Goal: Task Accomplishment & Management: Use online tool/utility

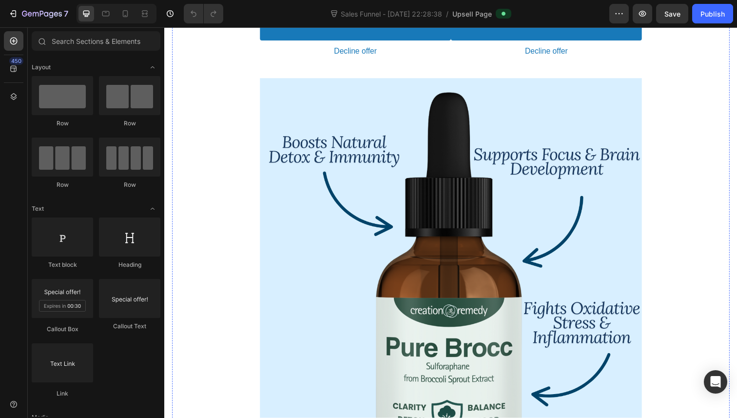
scroll to position [434, 0]
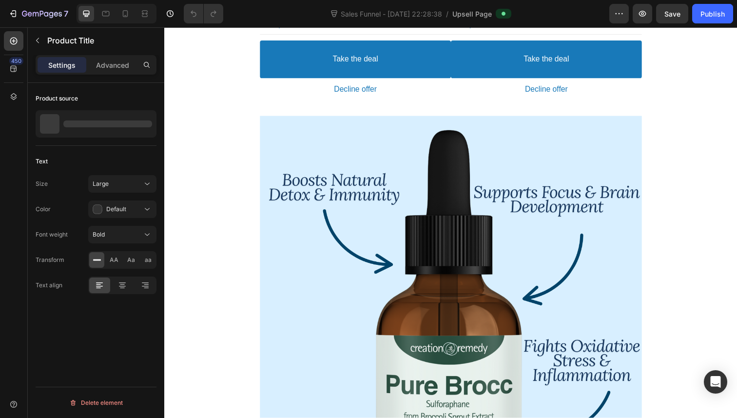
click at [137, 122] on div at bounding box center [142, 123] width 27 height 27
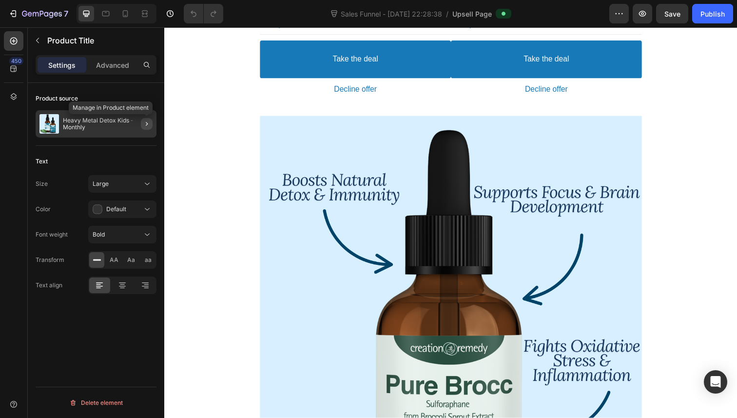
click at [148, 121] on icon "button" at bounding box center [147, 124] width 8 height 8
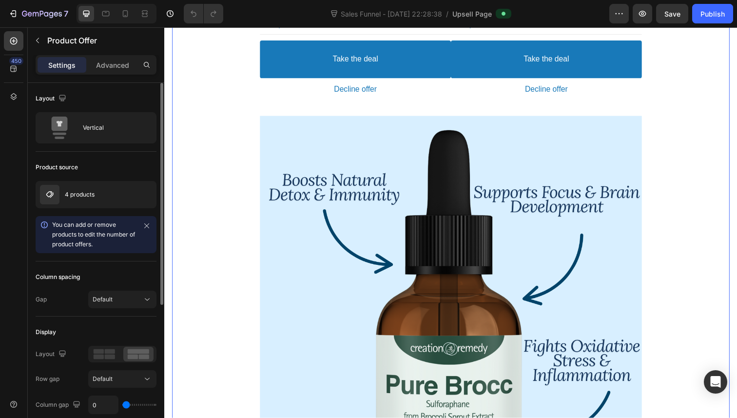
click at [0, 0] on div at bounding box center [0, 0] width 0 height 0
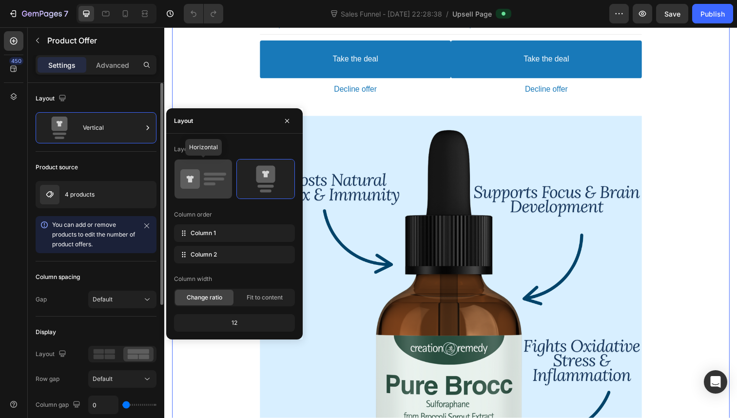
click at [211, 189] on icon at bounding box center [203, 178] width 46 height 27
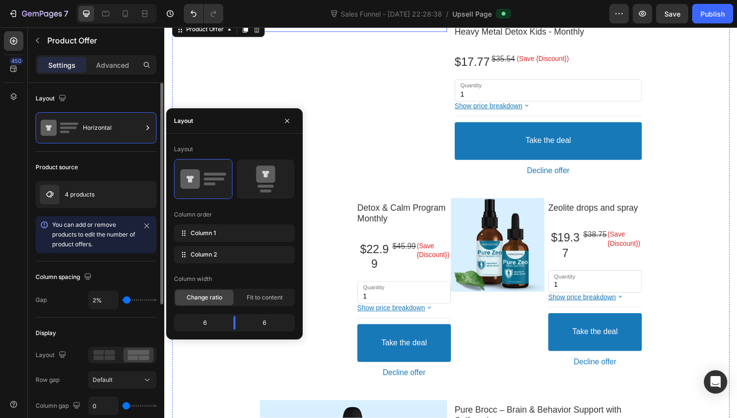
scroll to position [156, 0]
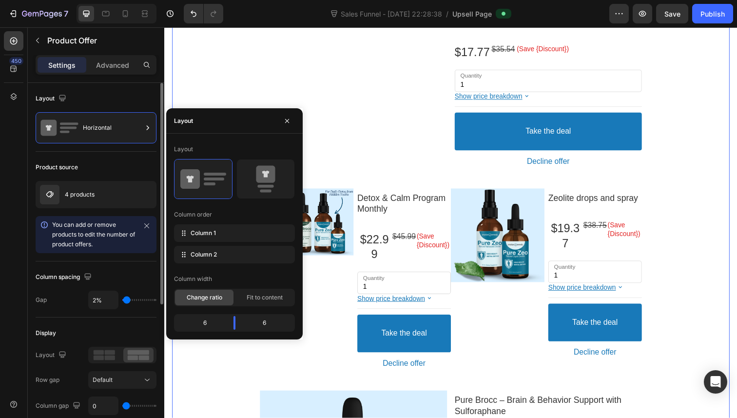
click at [232, 92] on div "Product Images Heavy Metal Detox Kids - Monthly Product Title $17.77 Price $35.…" at bounding box center [457, 315] width 570 height 611
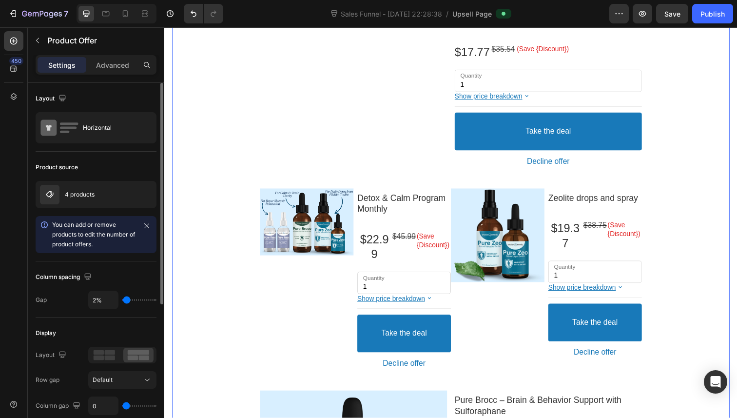
click at [329, 327] on div "Product Images" at bounding box center [310, 286] width 96 height 193
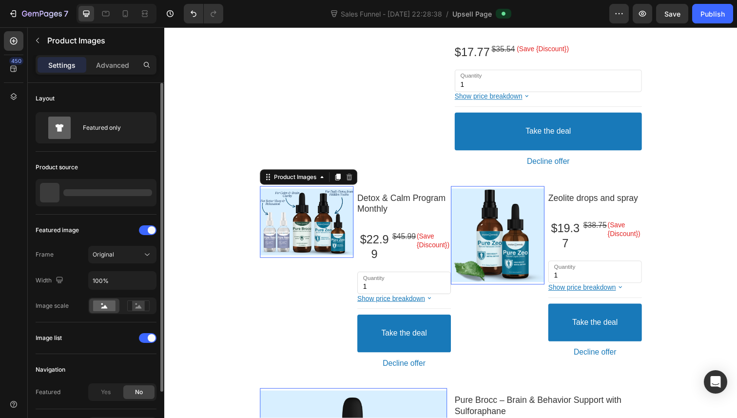
click at [342, 229] on div at bounding box center [310, 226] width 96 height 68
click at [149, 193] on icon "button" at bounding box center [147, 193] width 8 height 8
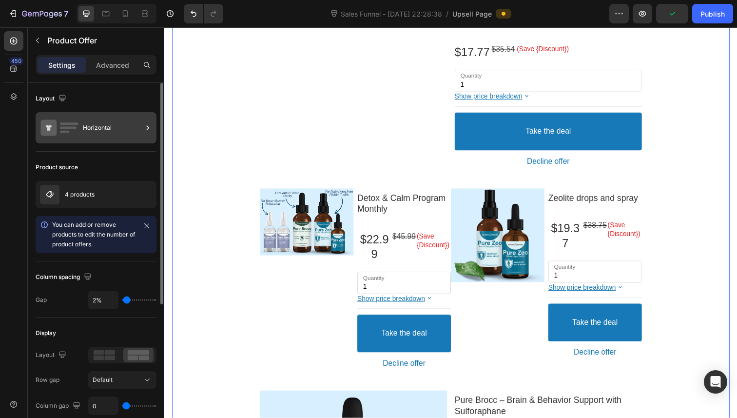
click at [126, 123] on div "Horizontal" at bounding box center [112, 128] width 59 height 22
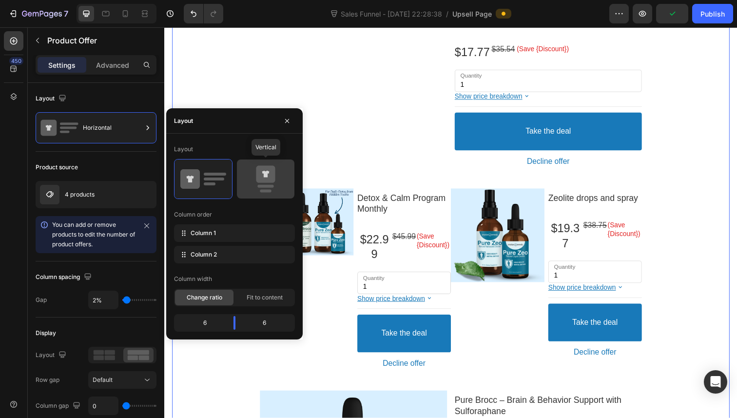
click at [243, 168] on icon at bounding box center [266, 178] width 46 height 27
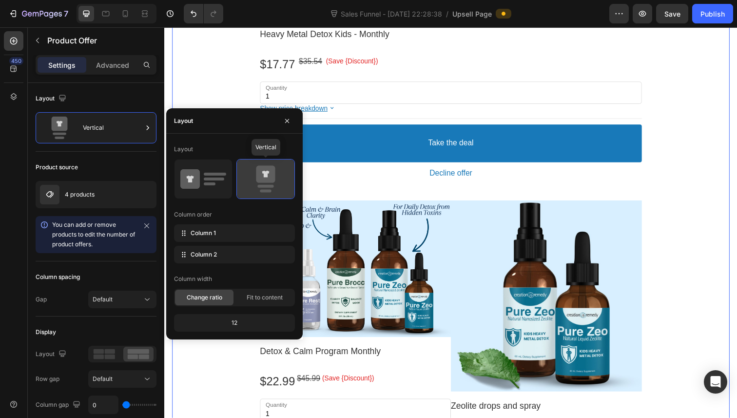
click at [240, 168] on div at bounding box center [266, 178] width 58 height 39
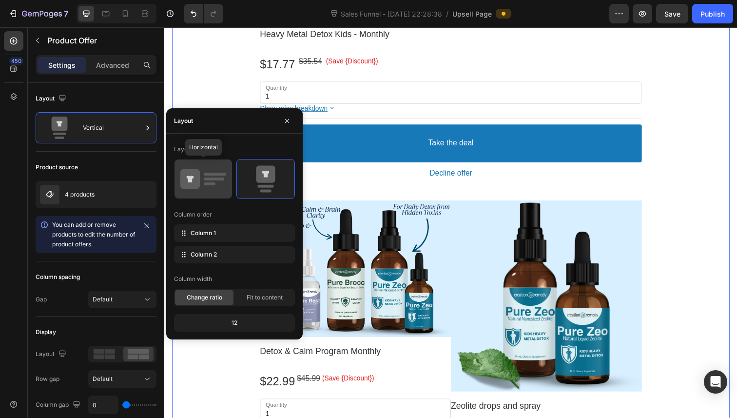
click at [214, 171] on icon at bounding box center [203, 178] width 46 height 27
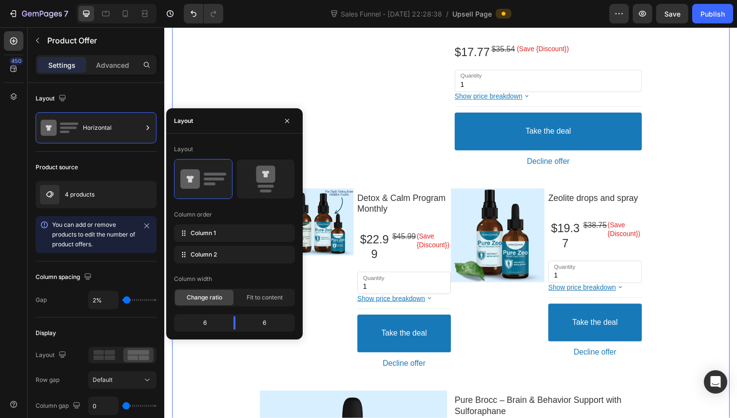
click at [253, 78] on div "Product Images Heavy Metal Detox Kids - Monthly Product Title $17.77 Price $35.…" at bounding box center [457, 315] width 570 height 611
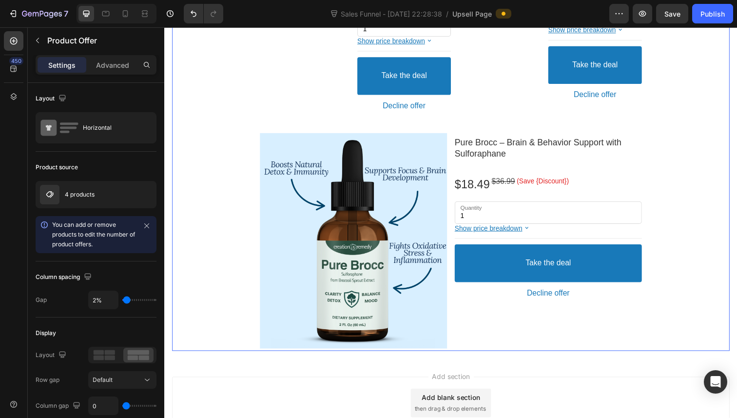
scroll to position [522, 0]
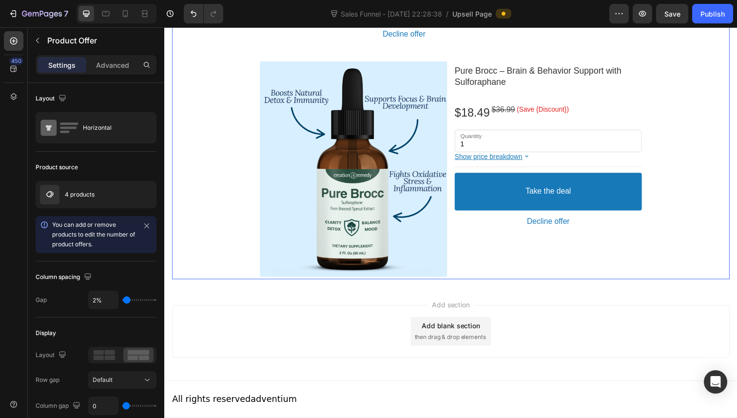
click at [107, 353] on rect at bounding box center [110, 352] width 10 height 5
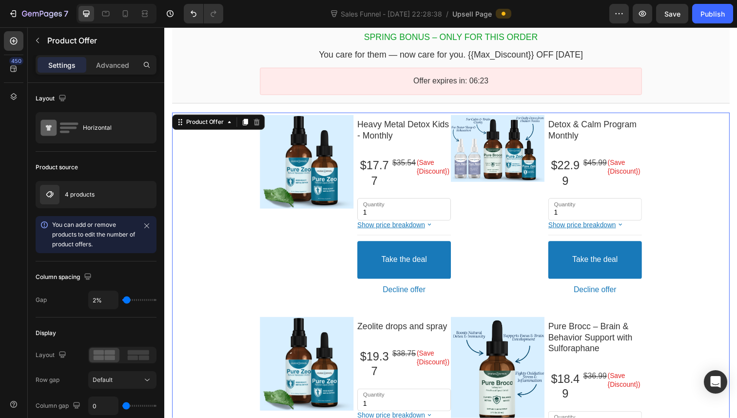
scroll to position [0, 0]
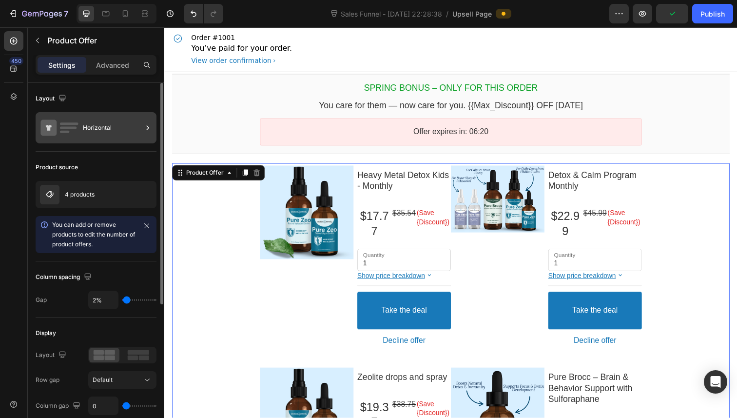
click at [91, 121] on div "Horizontal" at bounding box center [112, 128] width 59 height 22
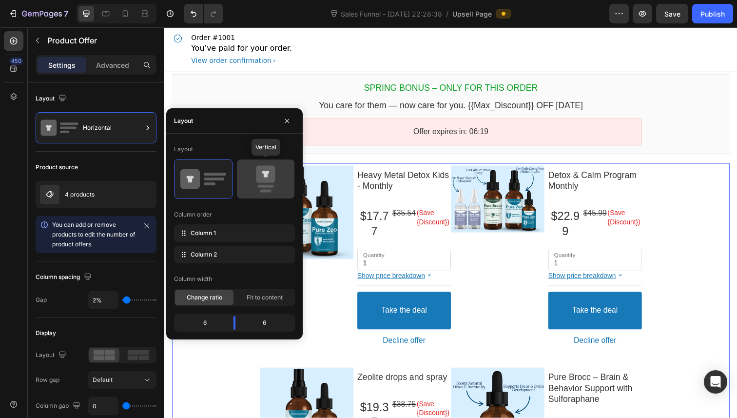
click at [250, 187] on icon at bounding box center [266, 178] width 46 height 27
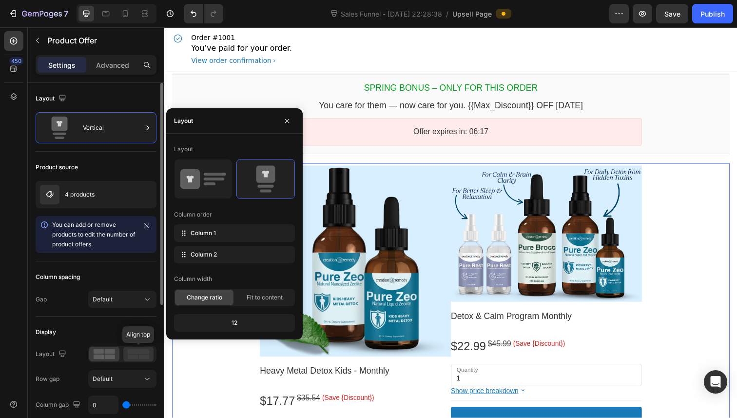
click at [137, 355] on rect at bounding box center [133, 357] width 10 height 5
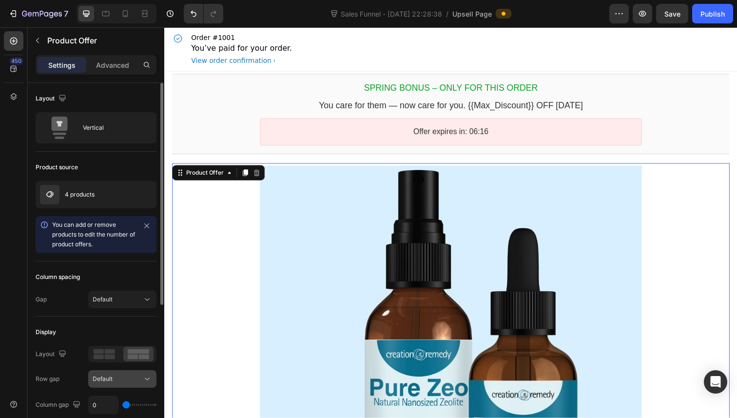
click at [123, 377] on div "Default" at bounding box center [118, 378] width 50 height 9
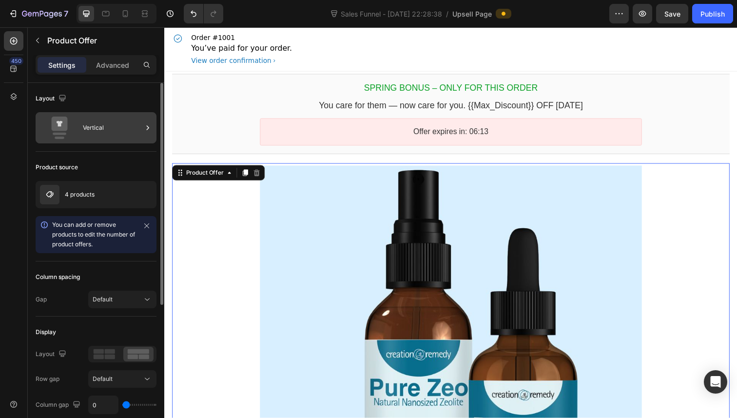
click at [94, 131] on div "Vertical" at bounding box center [112, 128] width 59 height 22
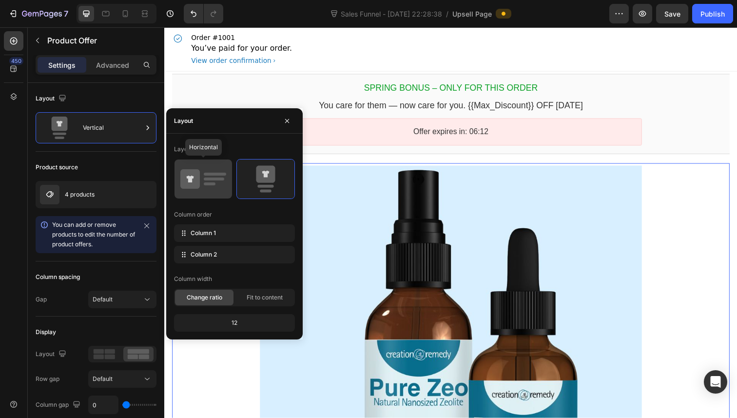
click at [209, 184] on rect at bounding box center [210, 183] width 12 height 3
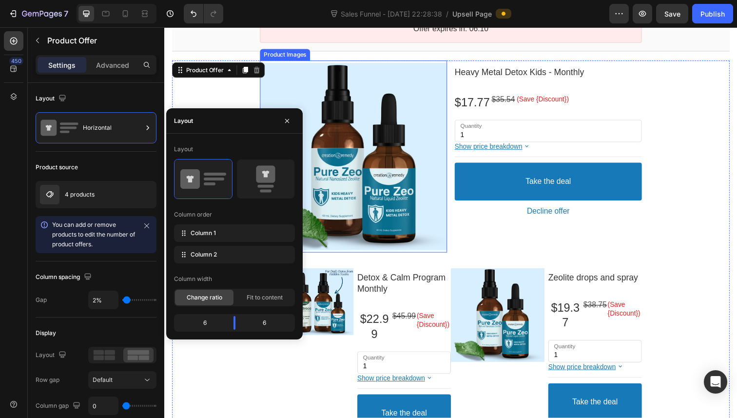
scroll to position [110, 0]
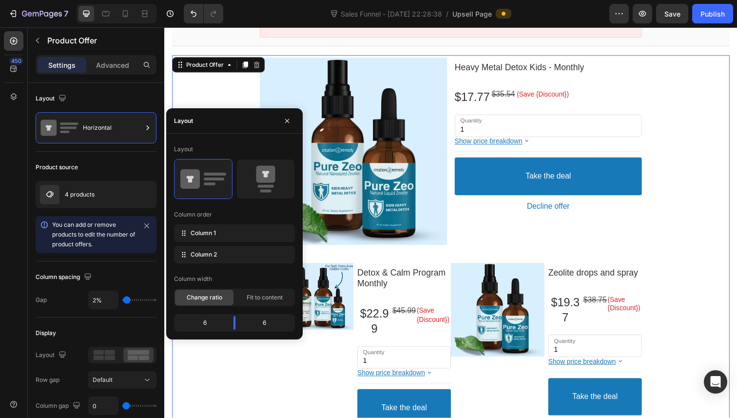
click at [230, 359] on div "Product Images Heavy Metal Detox Kids - Monthly Product Title $17.77 Price $35.…" at bounding box center [457, 376] width 570 height 641
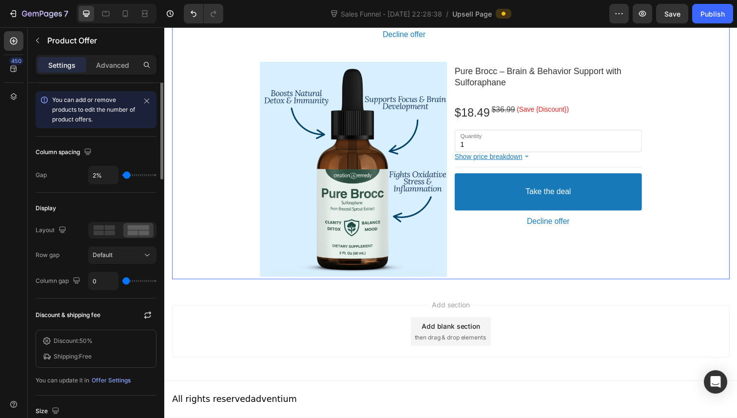
scroll to position [0, 0]
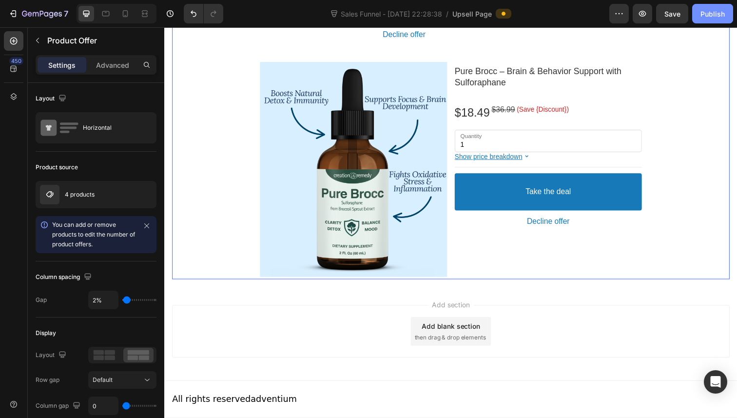
click at [708, 14] on div "Publish" at bounding box center [713, 14] width 24 height 10
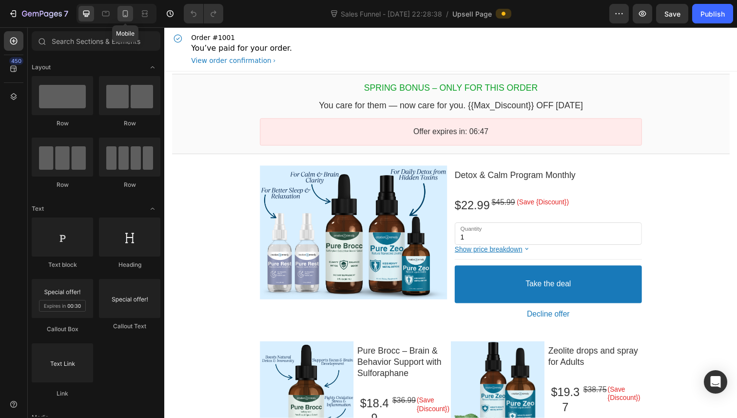
click at [123, 13] on icon at bounding box center [125, 13] width 5 height 7
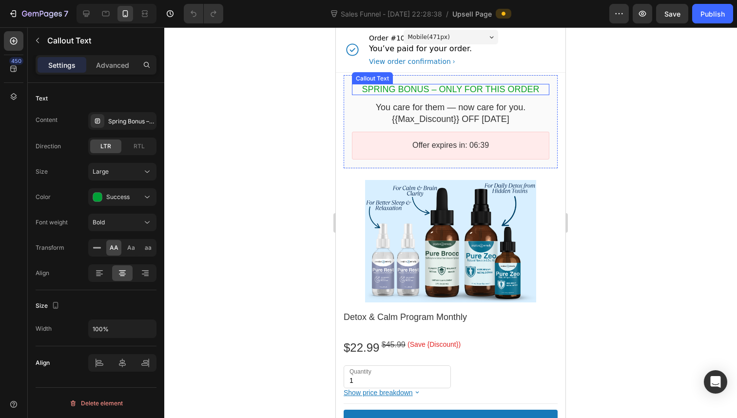
click at [412, 87] on bdo "Spring Bonus – Only for This Order" at bounding box center [450, 89] width 177 height 10
click at [381, 90] on bdo "Spring Bonus – Only for This Order" at bounding box center [450, 89] width 177 height 10
click at [393, 89] on bdo "Spring Bonus – Only for This Order" at bounding box center [450, 89] width 177 height 10
click at [399, 88] on bdo "Spring Bonus – Only for This Order" at bounding box center [450, 89] width 177 height 10
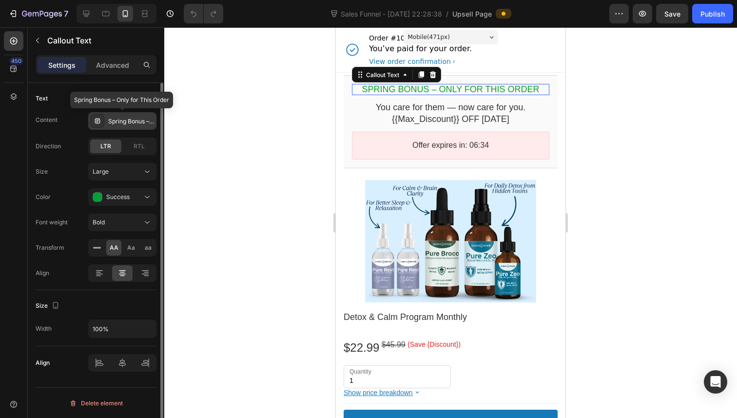
click at [142, 125] on div "Spring Bonus – Only for This Order" at bounding box center [131, 121] width 46 height 9
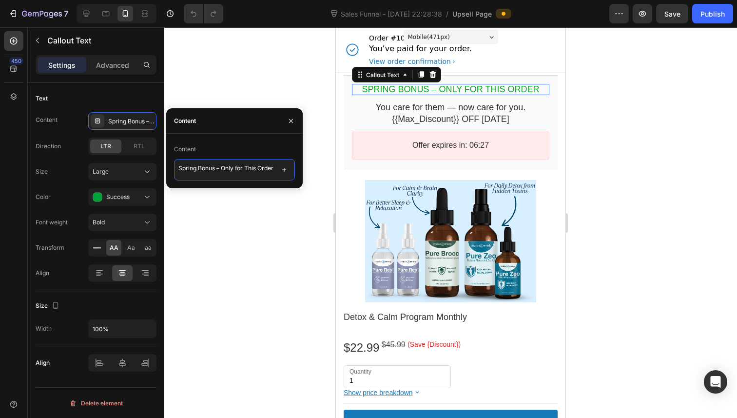
drag, startPoint x: 197, startPoint y: 170, endPoint x: 173, endPoint y: 173, distance: 24.6
click at [173, 173] on div "Content Spring Bonus – Only for This Order" at bounding box center [234, 160] width 137 height 39
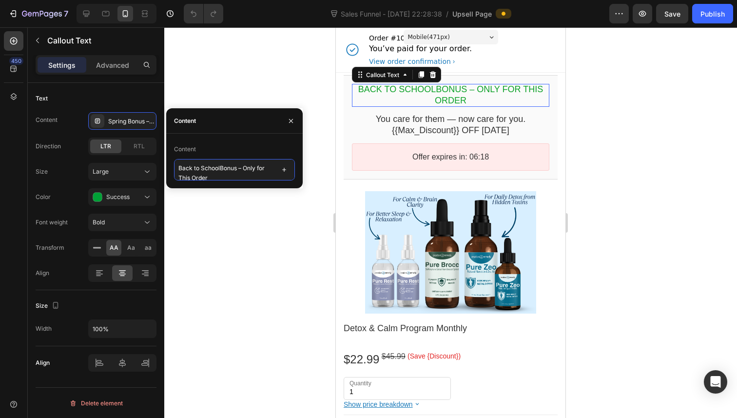
type textarea "Back to School Bonus – Only for This Order"
click at [251, 74] on div at bounding box center [450, 222] width 573 height 391
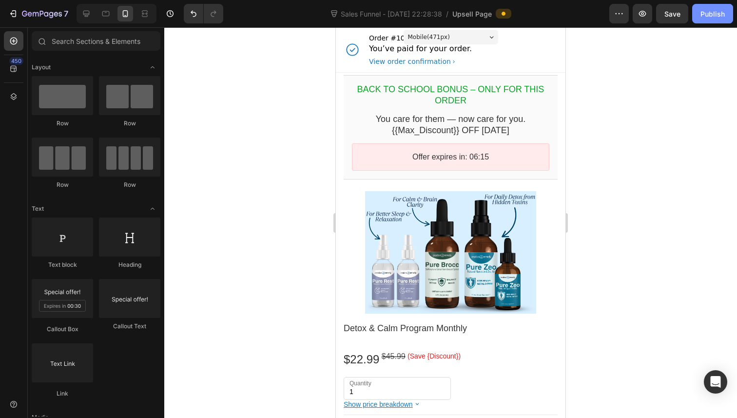
click at [714, 7] on button "Publish" at bounding box center [712, 14] width 41 height 20
click at [15, 15] on icon "button" at bounding box center [13, 14] width 10 height 10
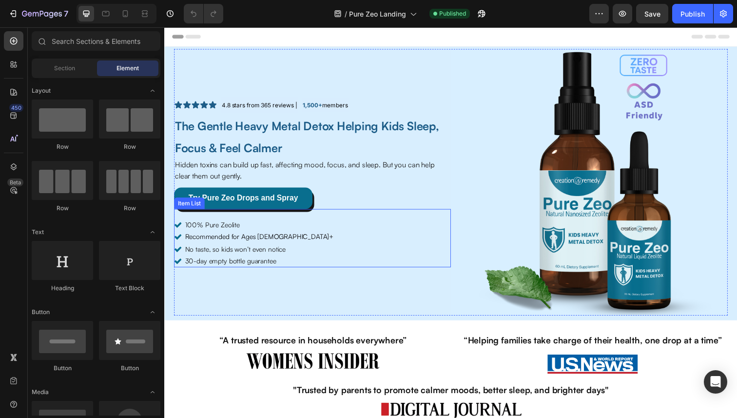
click at [223, 241] on span "Recommended for Ages [DEMOGRAPHIC_DATA]+" at bounding box center [261, 241] width 152 height 8
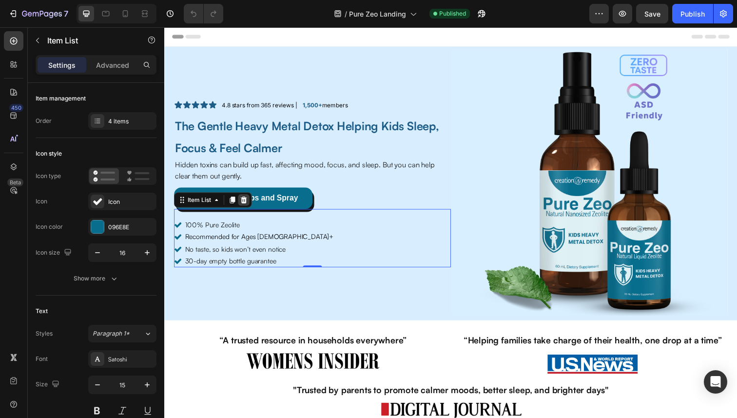
click at [245, 201] on icon at bounding box center [245, 203] width 6 height 7
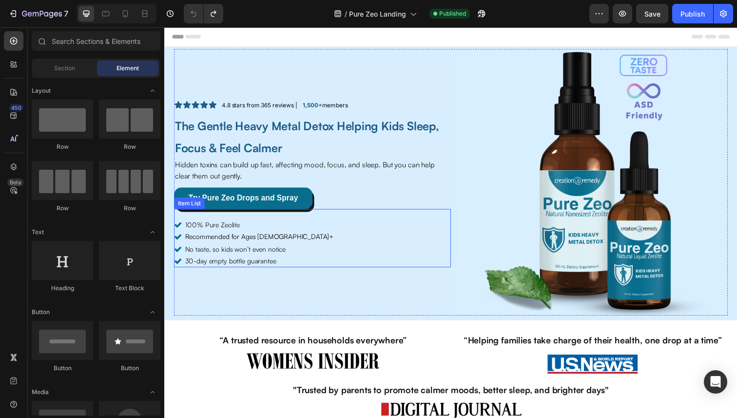
click at [218, 239] on span "Recommended for Ages [DEMOGRAPHIC_DATA]+" at bounding box center [261, 241] width 152 height 8
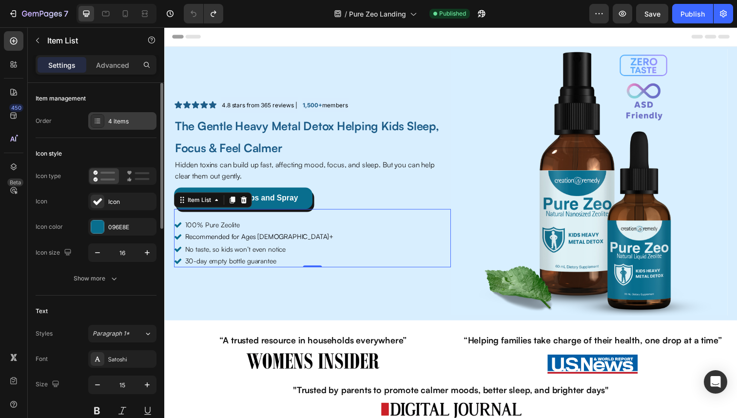
click at [93, 120] on div at bounding box center [98, 121] width 14 height 14
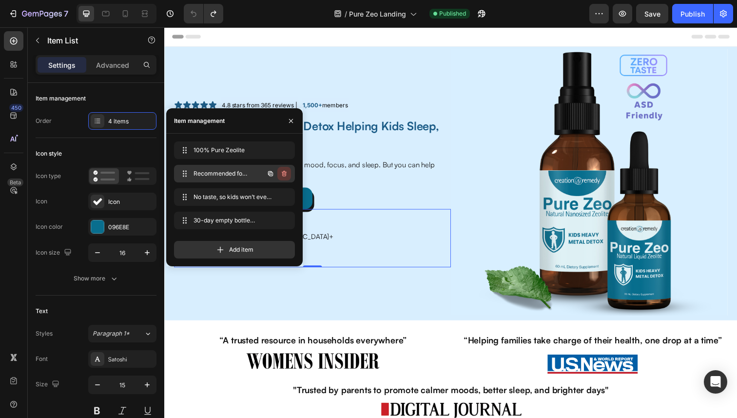
click at [284, 174] on icon "button" at bounding box center [284, 174] width 8 height 8
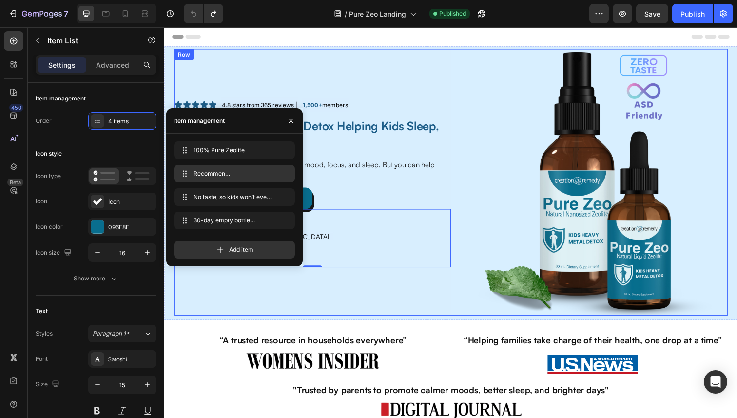
click at [292, 90] on div "Image Icon Icon Icon Icon Icon Icon List 4.8 stars from 365 reviews | Text Bloc…" at bounding box center [315, 186] width 283 height 272
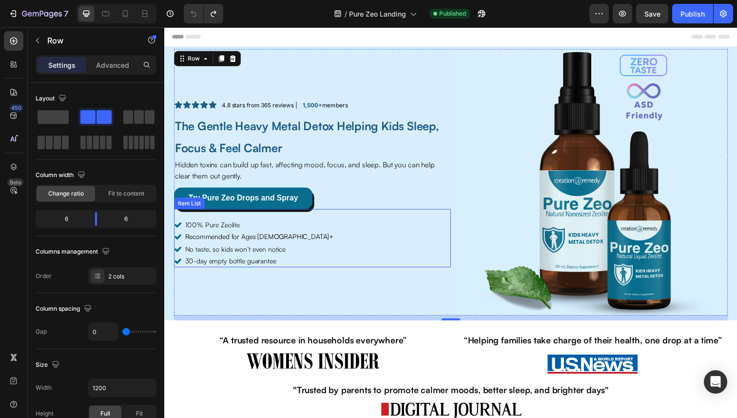
click at [253, 242] on span "Recommended for Ages [DEMOGRAPHIC_DATA]+" at bounding box center [261, 241] width 152 height 8
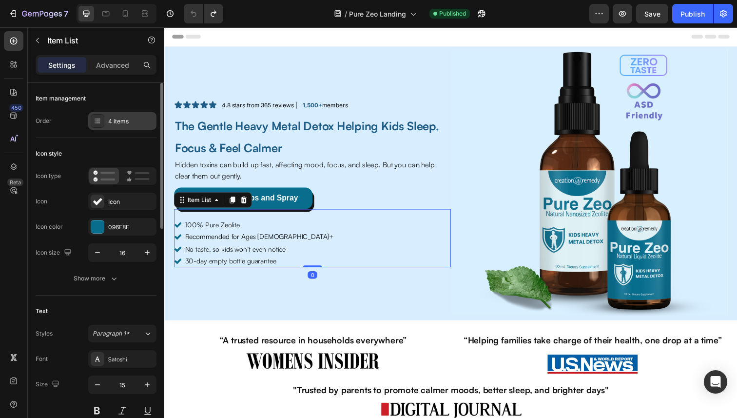
click at [105, 123] on div "4 items" at bounding box center [122, 121] width 68 height 18
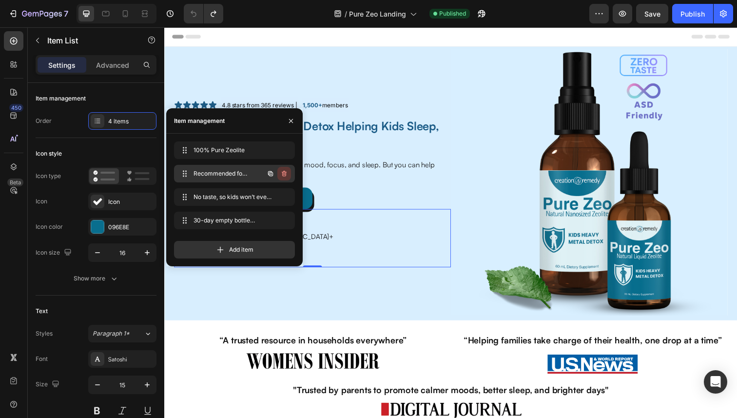
click at [287, 174] on icon "button" at bounding box center [284, 174] width 8 height 8
click at [287, 174] on button "Delete" at bounding box center [277, 174] width 27 height 14
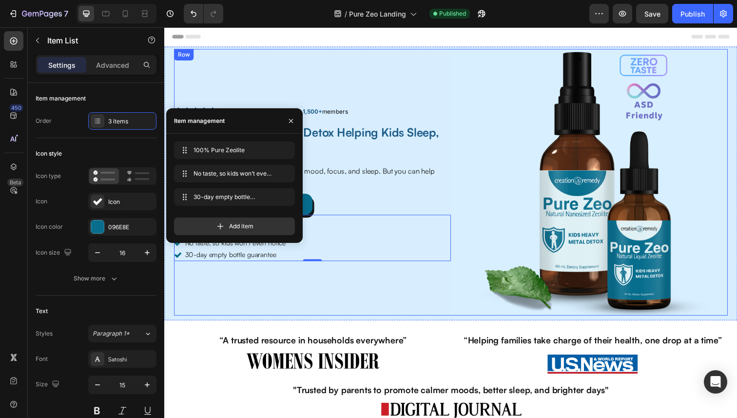
click at [246, 291] on div "Image Icon Icon Icon Icon Icon Icon List 4.8 stars from 365 reviews | Text Bloc…" at bounding box center [315, 186] width 283 height 272
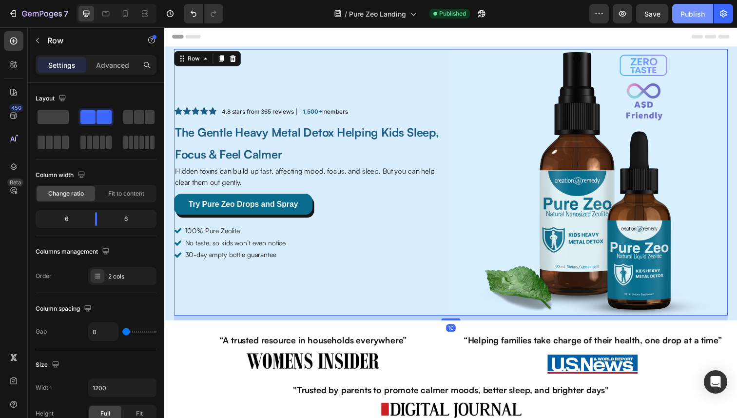
click at [691, 19] on button "Publish" at bounding box center [692, 14] width 41 height 20
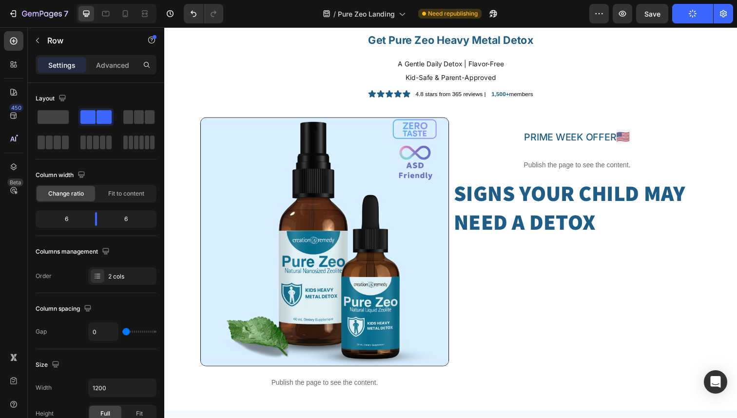
scroll to position [1860, 0]
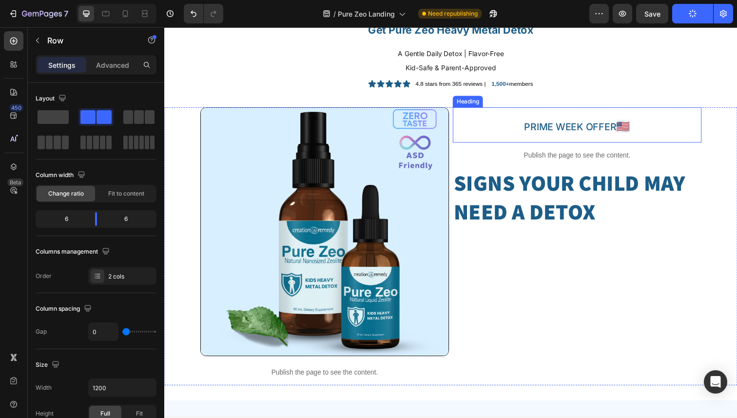
click at [557, 130] on span "PRIME WEEK OFFER" at bounding box center [579, 129] width 94 height 12
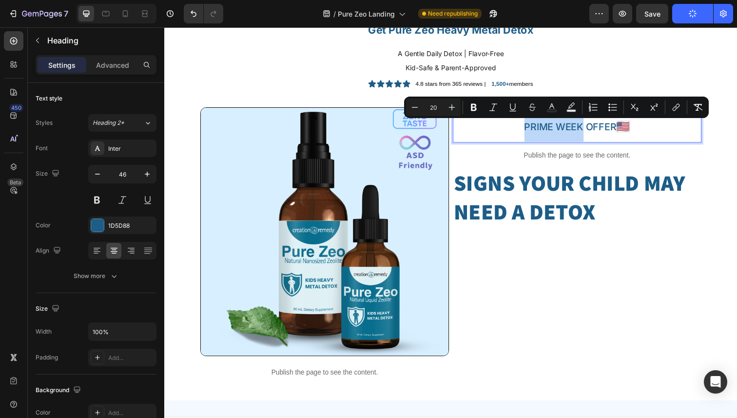
drag, startPoint x: 591, startPoint y: 130, endPoint x: 534, endPoint y: 139, distance: 57.7
click at [534, 139] on p "PRIME WEEK OFFER 🇺🇸" at bounding box center [586, 127] width 252 height 34
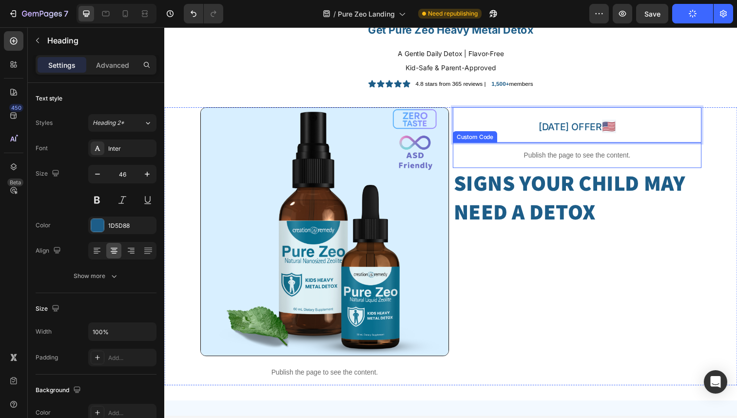
click at [542, 160] on p "Publish the page to see the content." at bounding box center [586, 158] width 254 height 10
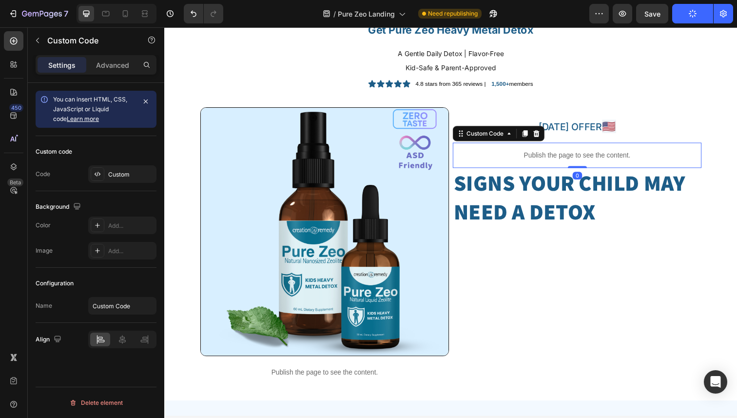
click at [542, 160] on p "Publish the page to see the content." at bounding box center [586, 158] width 254 height 10
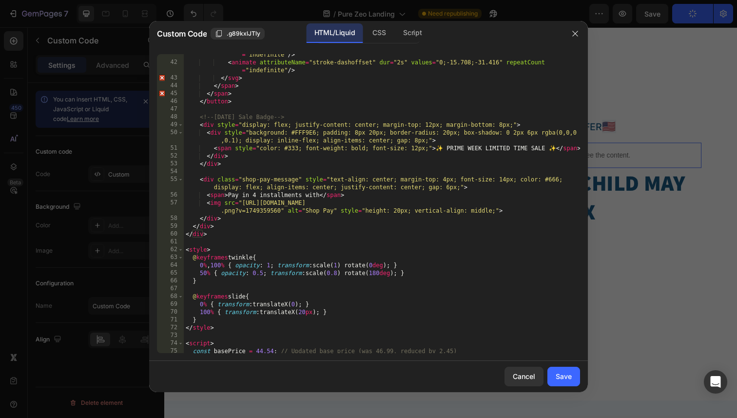
scroll to position [333, 0]
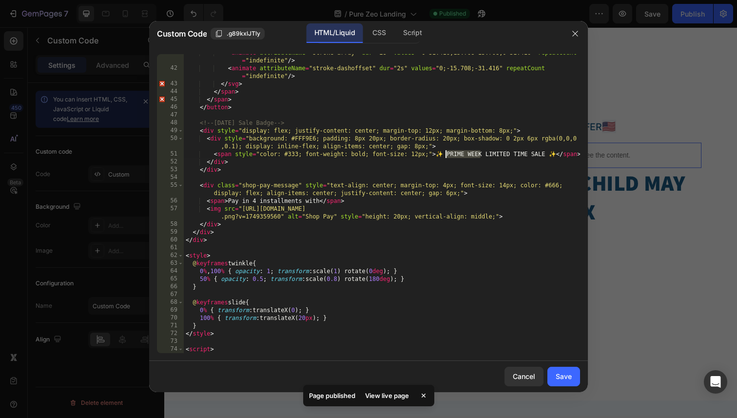
drag, startPoint x: 481, startPoint y: 156, endPoint x: 446, endPoint y: 156, distance: 35.1
click at [446, 156] on div "< animate attributeName = "stroke-array" dur = "2s" values = "0 31.416;15.708 1…" at bounding box center [382, 210] width 396 height 322
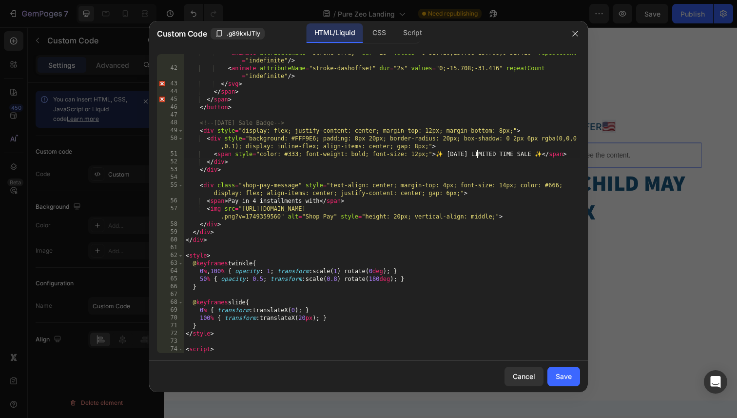
scroll to position [0, 24]
type textarea "<span style="color: #333; font-weight: bold; font-size: 12px;">✨ LABOR DAY LIMI…"
click at [569, 382] on button "Save" at bounding box center [564, 377] width 33 height 20
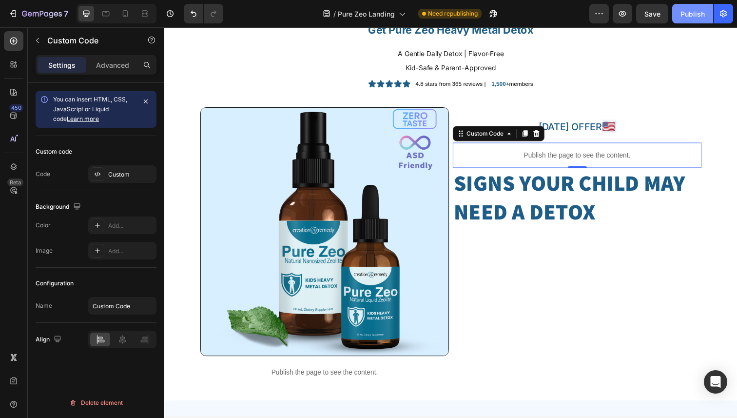
click at [694, 20] on button "Publish" at bounding box center [692, 14] width 41 height 20
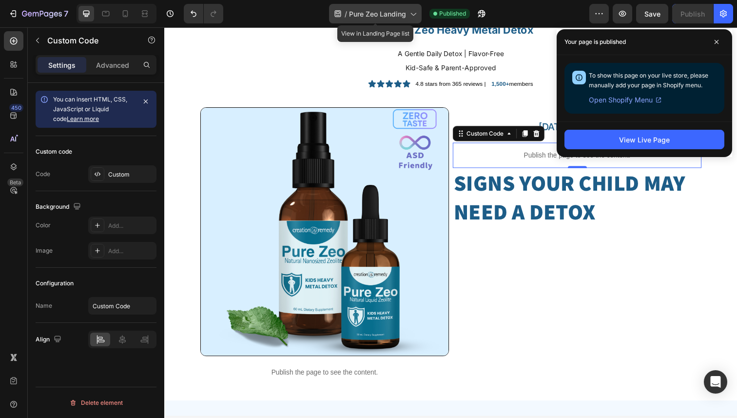
click at [410, 15] on icon at bounding box center [413, 14] width 10 height 10
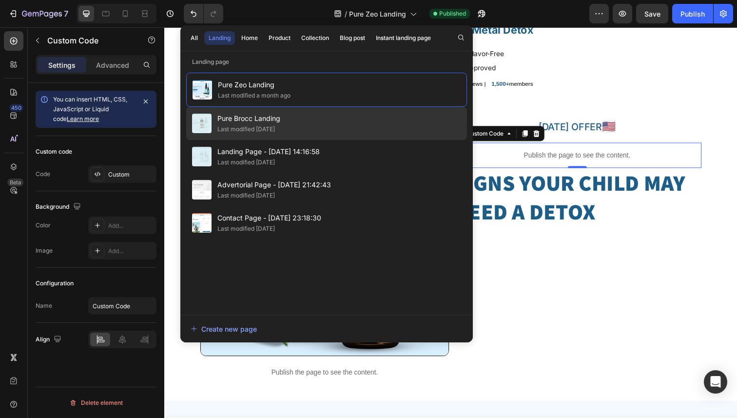
click at [262, 118] on span "Pure Brocc Landing" at bounding box center [248, 119] width 63 height 12
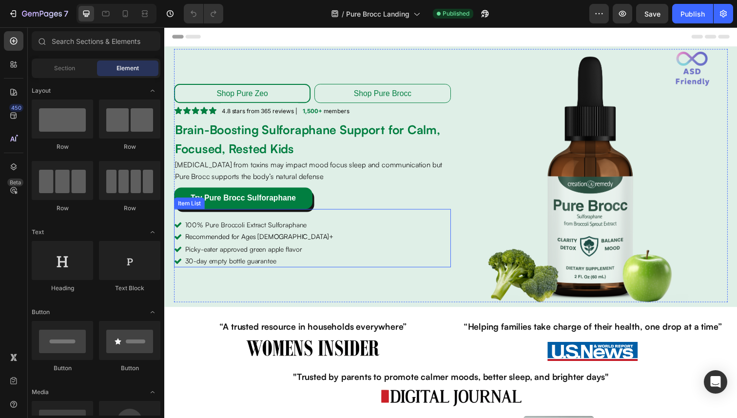
click at [208, 239] on span "Recommended for Ages [DEMOGRAPHIC_DATA]+" at bounding box center [261, 241] width 152 height 8
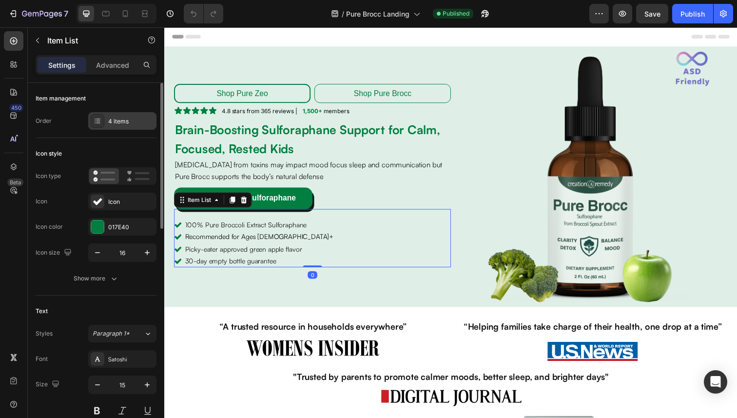
click at [128, 120] on div "4 items" at bounding box center [131, 121] width 46 height 9
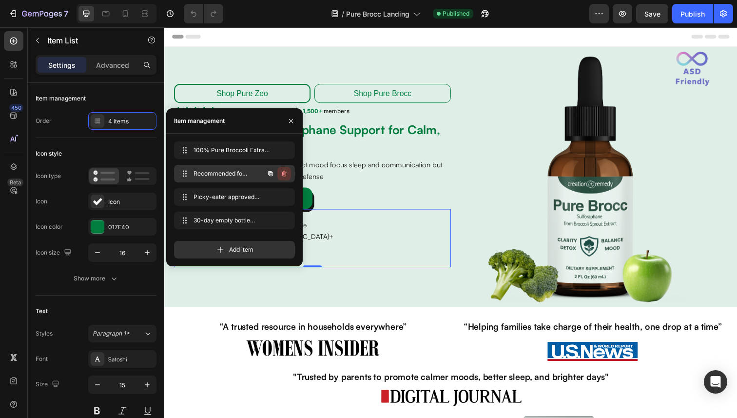
click at [282, 174] on icon "button" at bounding box center [284, 174] width 5 height 6
click at [282, 174] on div "Delete" at bounding box center [278, 173] width 18 height 9
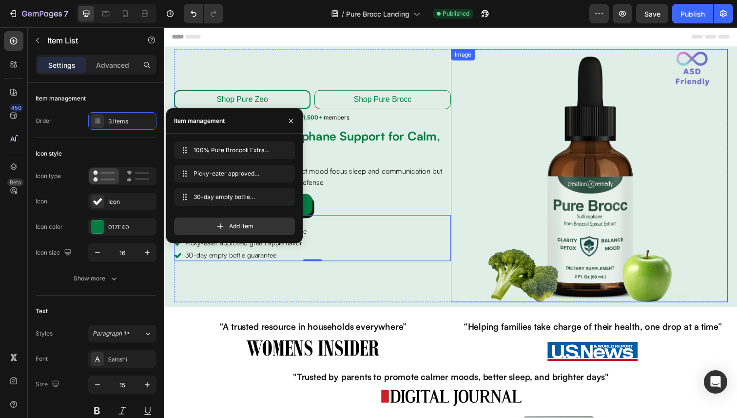
click at [490, 206] on img at bounding box center [598, 179] width 258 height 258
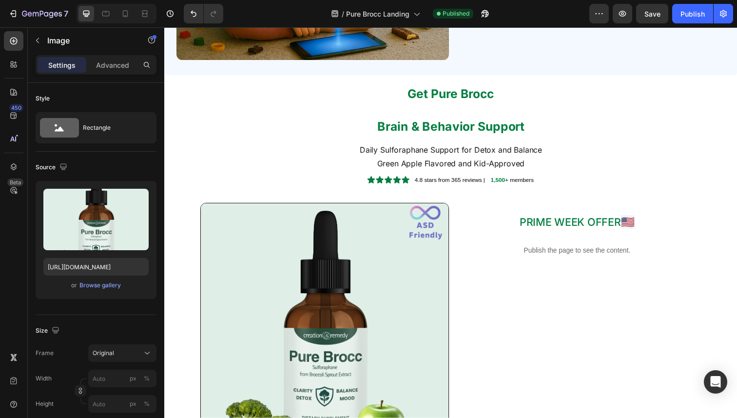
scroll to position [1471, 0]
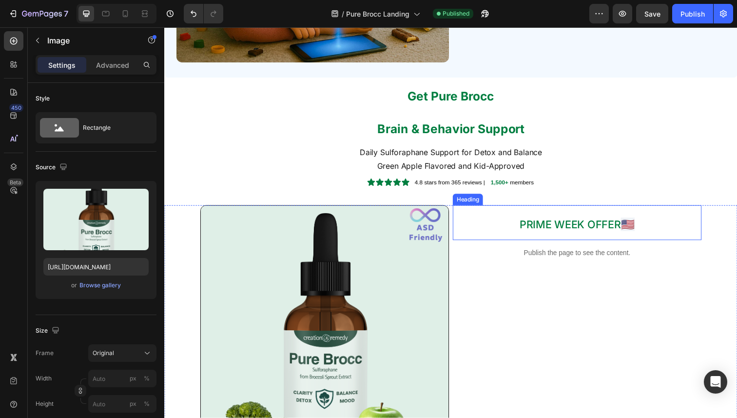
click at [576, 232] on span "PRIME WEEK OFFER" at bounding box center [578, 228] width 103 height 13
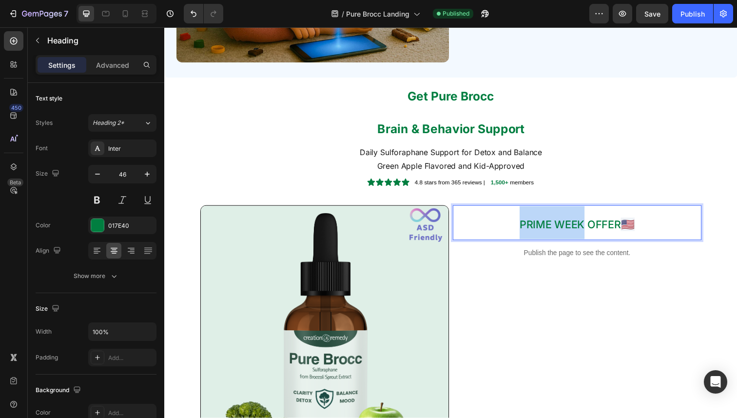
drag, startPoint x: 593, startPoint y: 228, endPoint x: 530, endPoint y: 235, distance: 63.3
click at [530, 235] on span "PRIME WEEK OFFER" at bounding box center [578, 228] width 103 height 13
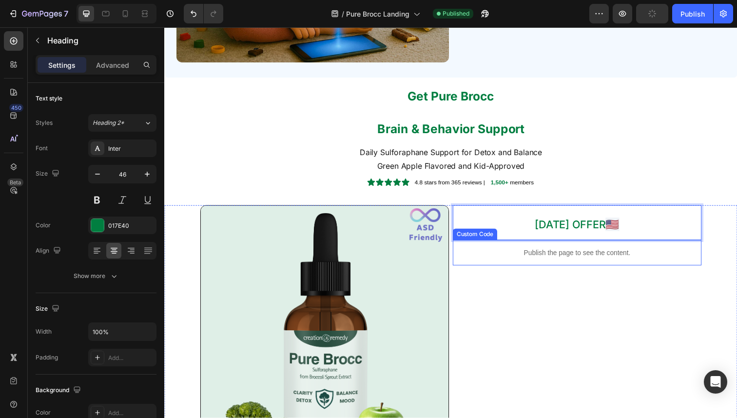
click at [533, 260] on p "Publish the page to see the content." at bounding box center [586, 258] width 254 height 10
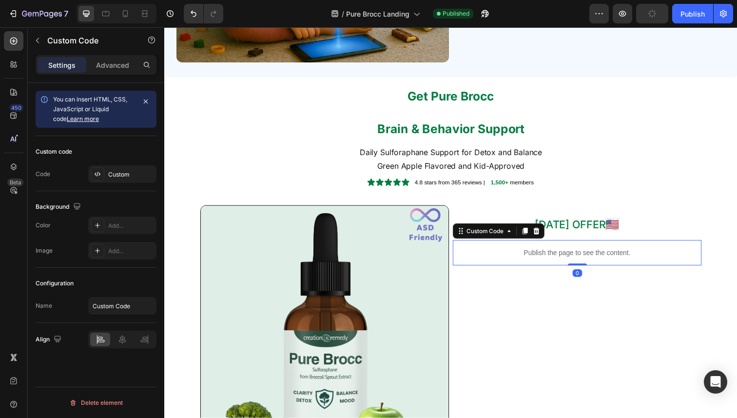
click at [533, 260] on p "Publish the page to see the content." at bounding box center [586, 258] width 254 height 10
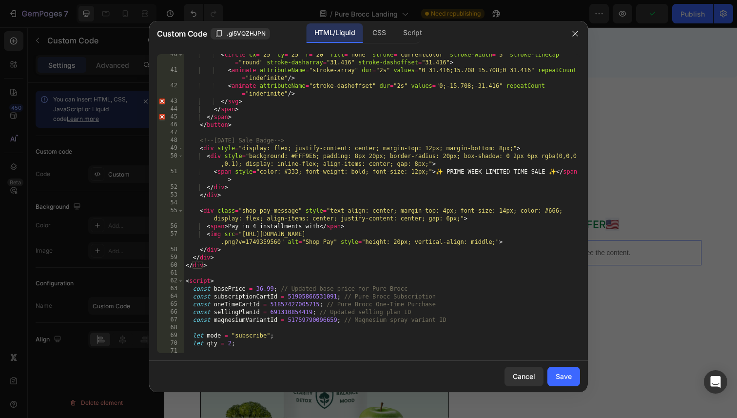
scroll to position [315, 0]
drag, startPoint x: 483, startPoint y: 172, endPoint x: 449, endPoint y: 173, distance: 34.6
click at [449, 173] on div "< circle cx = "25" cy = "25" r = "20" fill = "none" stroke = "currentColor" str…" at bounding box center [382, 212] width 396 height 322
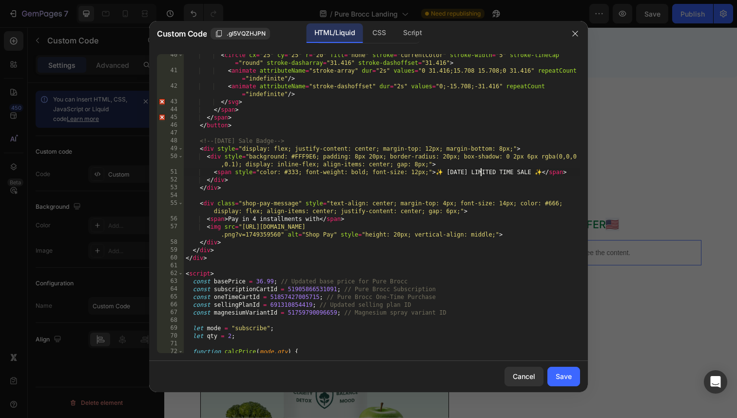
scroll to position [0, 25]
type textarea "<span style="color: #333; font-weight: bold; font-size: 12px;"> ✨ LABOR DAY LIM…"
click at [568, 373] on div "Save" at bounding box center [564, 376] width 16 height 10
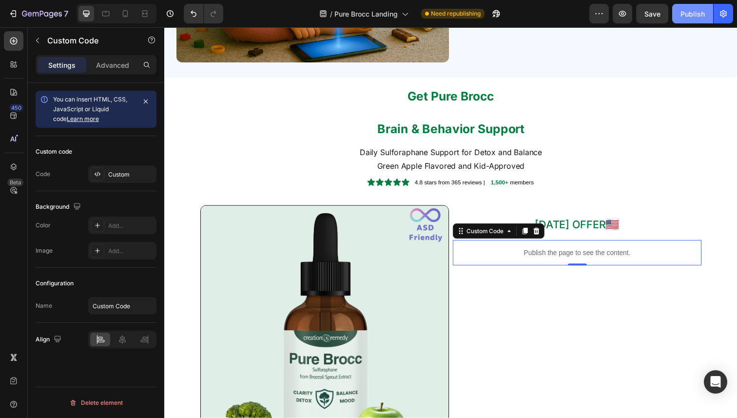
click at [687, 13] on div "Publish" at bounding box center [693, 14] width 24 height 10
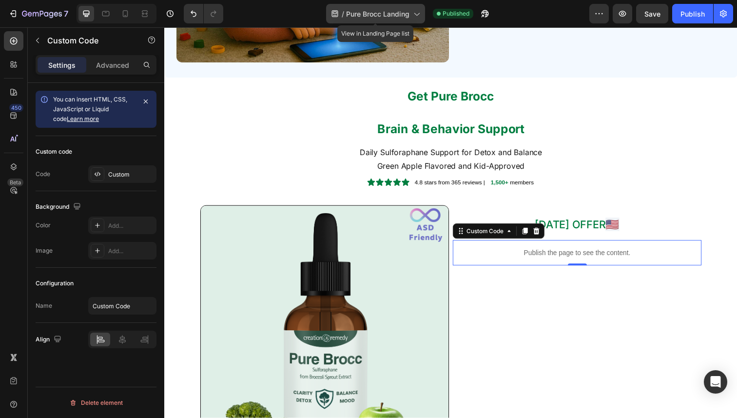
click at [372, 9] on span "Pure Brocc Landing" at bounding box center [377, 14] width 63 height 10
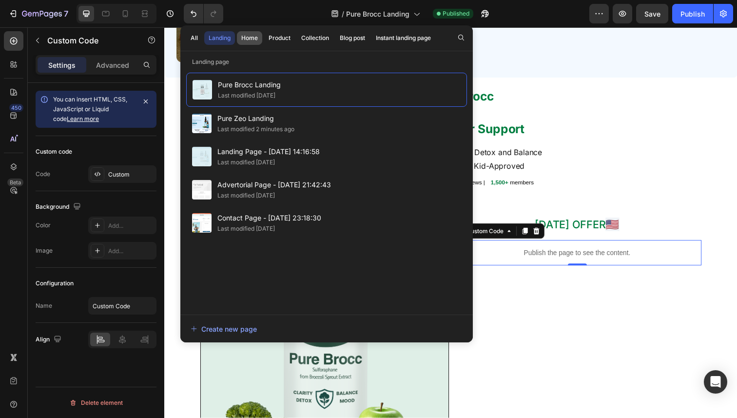
click at [242, 39] on div "Home" at bounding box center [249, 38] width 17 height 9
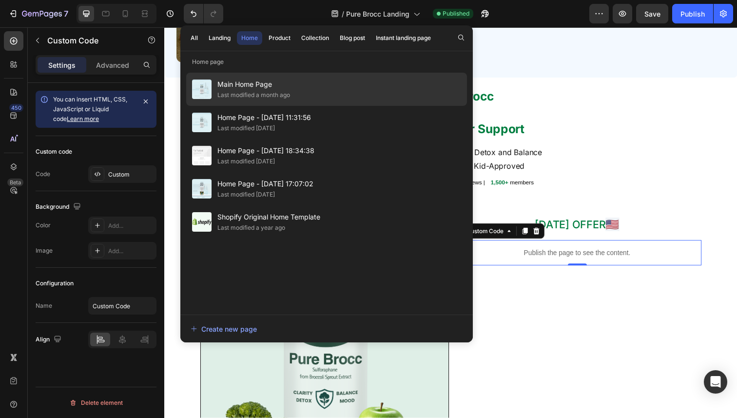
click at [231, 81] on span "Main Home Page" at bounding box center [253, 85] width 73 height 12
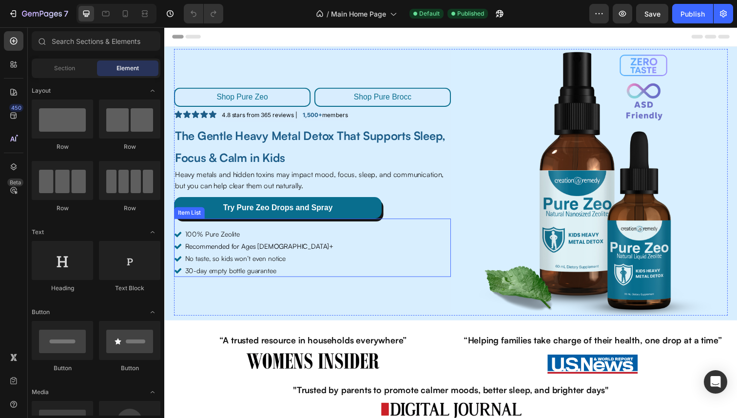
click at [207, 246] on p "Recommended for Ages [DEMOGRAPHIC_DATA]+" at bounding box center [261, 251] width 152 height 10
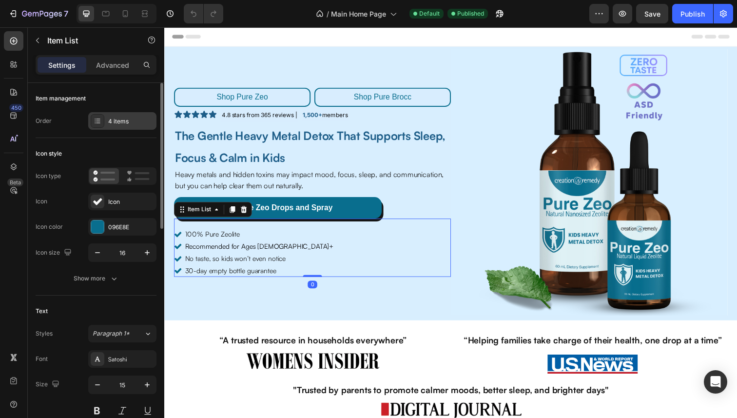
click at [110, 119] on div "4 items" at bounding box center [131, 121] width 46 height 9
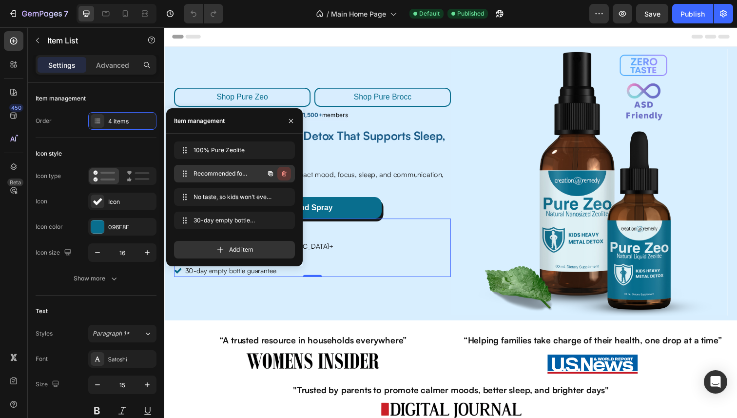
click at [283, 171] on icon "button" at bounding box center [284, 174] width 5 height 6
click at [283, 171] on div "Delete" at bounding box center [278, 173] width 18 height 9
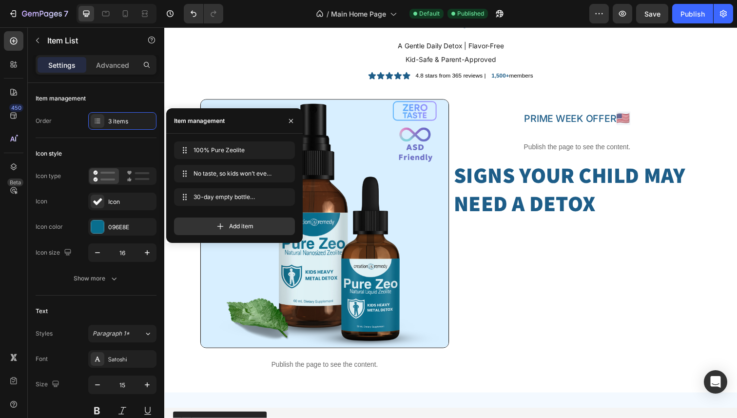
scroll to position [1907, 0]
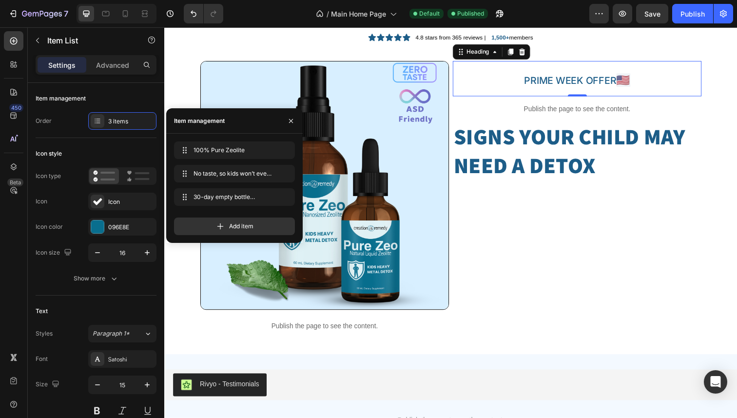
click at [590, 82] on span "PRIME WEEK OFFER" at bounding box center [579, 82] width 94 height 12
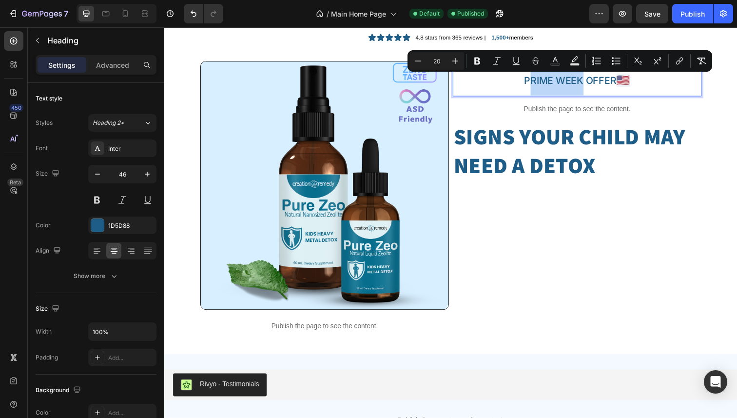
drag, startPoint x: 591, startPoint y: 83, endPoint x: 535, endPoint y: 88, distance: 55.8
click at [535, 88] on span "PRIME WEEK OFFER" at bounding box center [579, 82] width 94 height 12
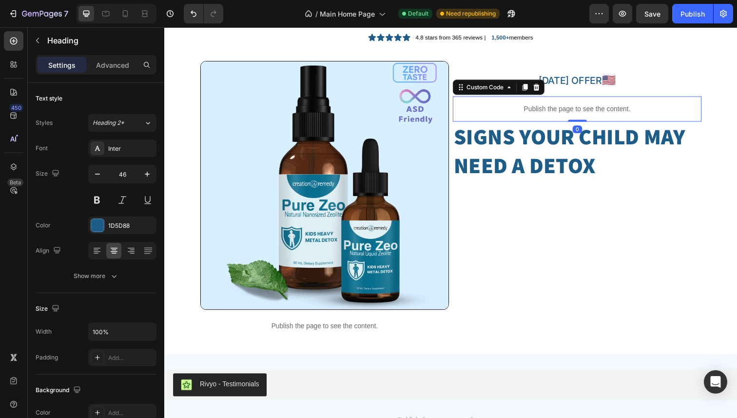
click at [552, 112] on p "Publish the page to see the content." at bounding box center [586, 111] width 254 height 10
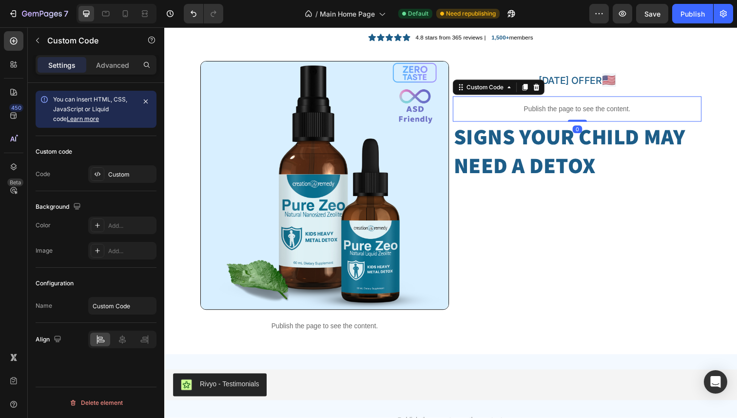
click at [552, 112] on p "Publish the page to see the content." at bounding box center [586, 111] width 254 height 10
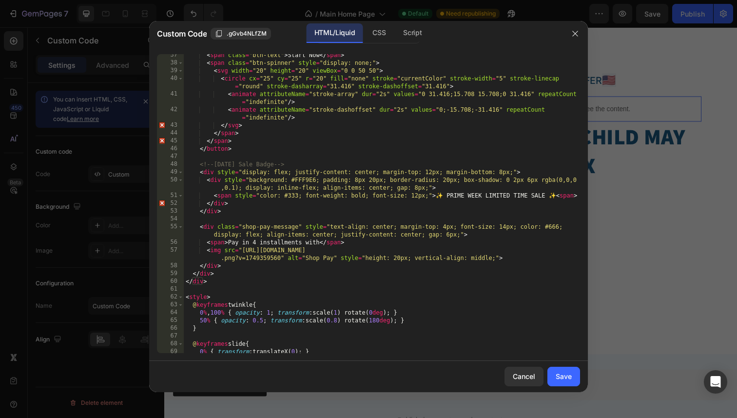
scroll to position [294, 0]
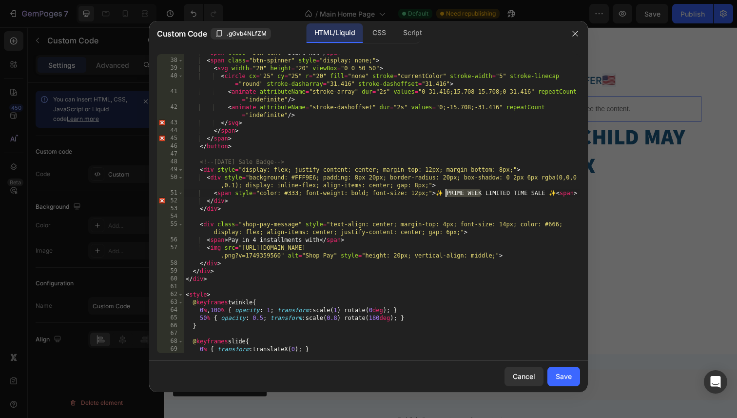
drag, startPoint x: 480, startPoint y: 194, endPoint x: 445, endPoint y: 196, distance: 35.7
click at [445, 196] on div "< span class = "btn-text" > Start Now </ span > < span class = "btn-spinner" st…" at bounding box center [382, 206] width 396 height 315
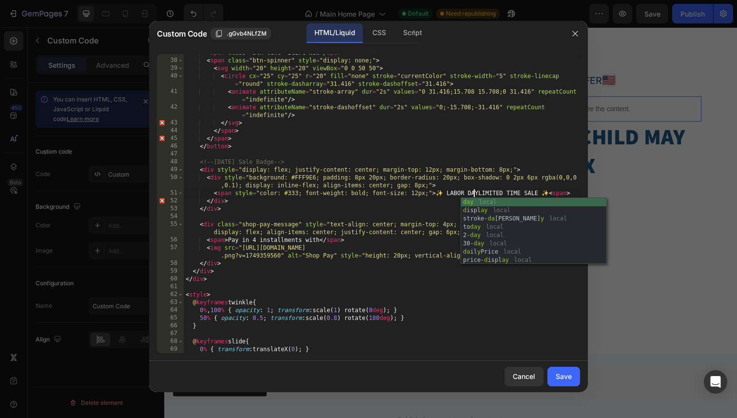
scroll to position [0, 24]
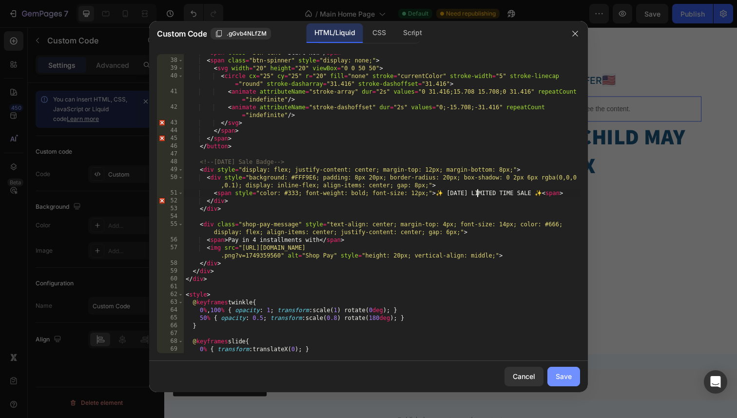
type textarea "<span style="color: #333; font-weight: bold; font-size: 12px;">✨ LABOR DAY LIMI…"
click at [559, 381] on div "Save" at bounding box center [564, 376] width 16 height 10
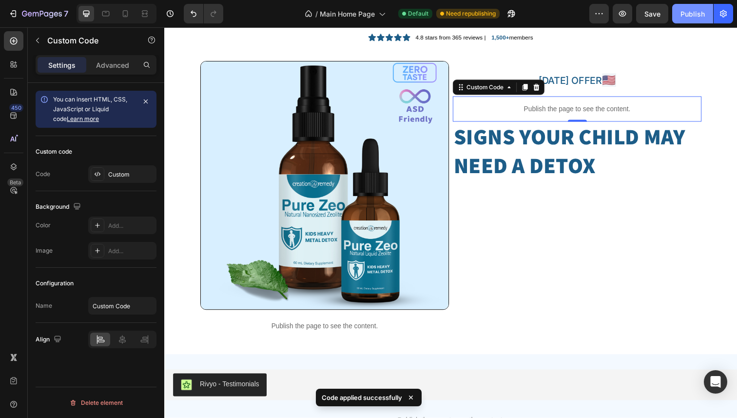
click at [693, 16] on div "Publish" at bounding box center [693, 14] width 24 height 10
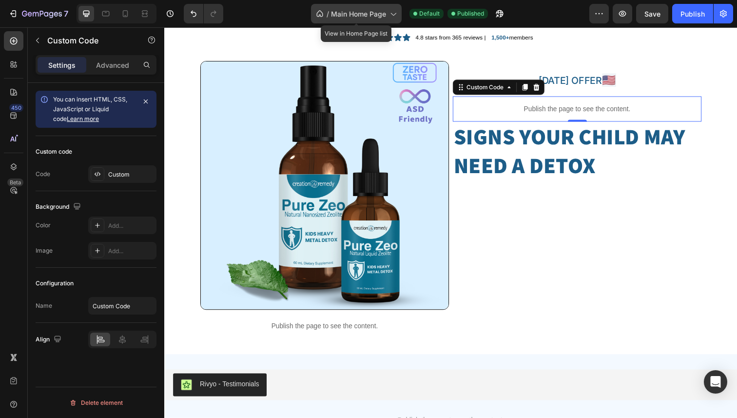
click at [361, 11] on span "Main Home Page" at bounding box center [358, 14] width 55 height 10
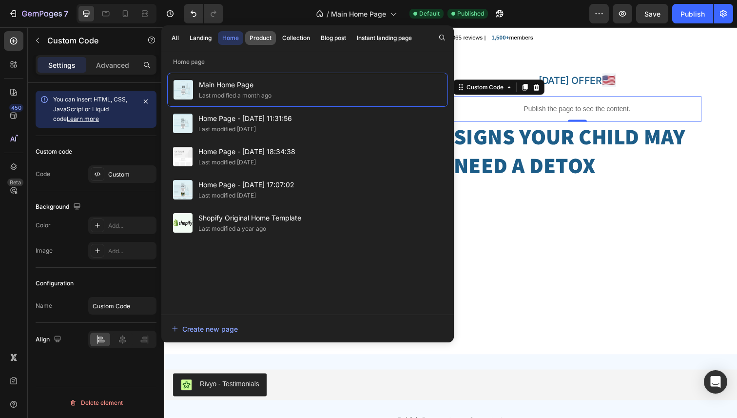
click at [255, 37] on div "Product" at bounding box center [261, 38] width 22 height 9
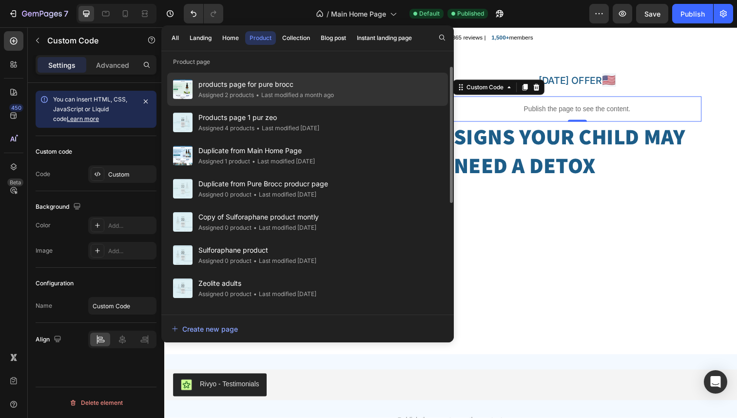
click at [228, 86] on span "products page for pure brocc" at bounding box center [266, 85] width 136 height 12
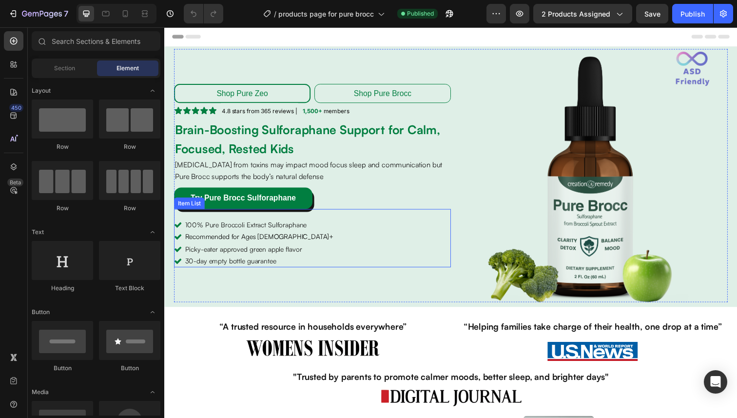
click at [229, 245] on span "Recommended for Ages [DEMOGRAPHIC_DATA]+" at bounding box center [261, 241] width 152 height 8
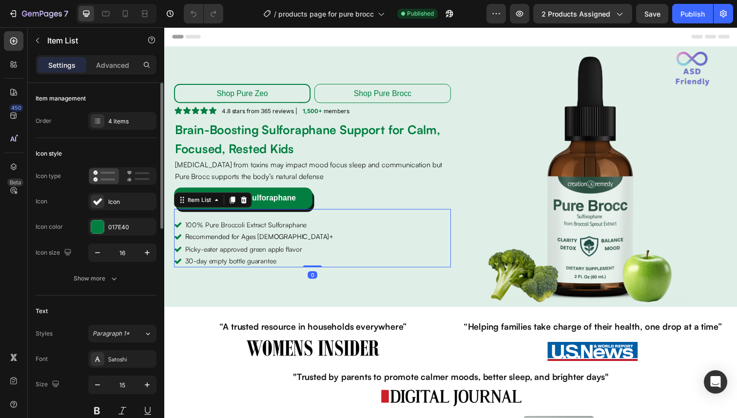
click at [133, 296] on div "Item management Order 4 items" at bounding box center [96, 387] width 121 height 183
click at [129, 119] on div "4 items" at bounding box center [131, 121] width 46 height 9
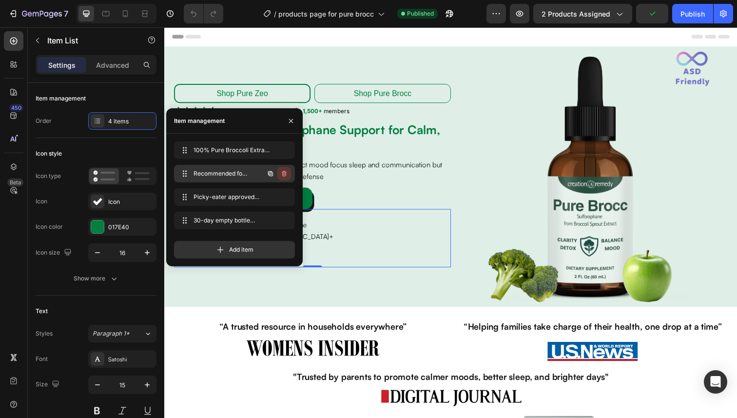
click at [282, 170] on icon "button" at bounding box center [284, 174] width 8 height 8
click at [282, 170] on div "Delete" at bounding box center [278, 173] width 18 height 9
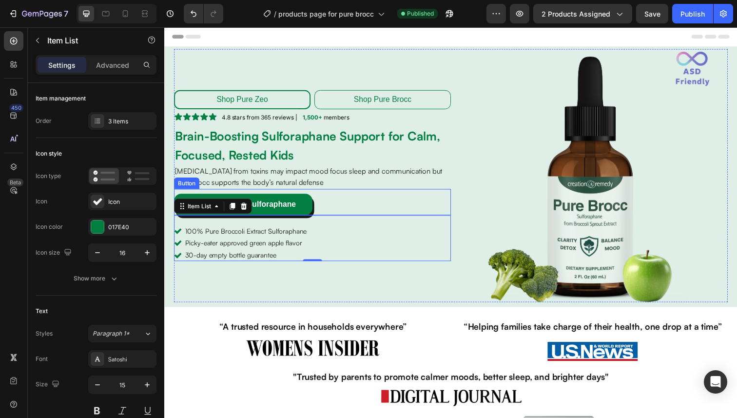
click at [355, 258] on div "100% Pure Broccoli Extract Sulforaphane Picky-eater approved green apple flavor…" at bounding box center [315, 242] width 283 height 47
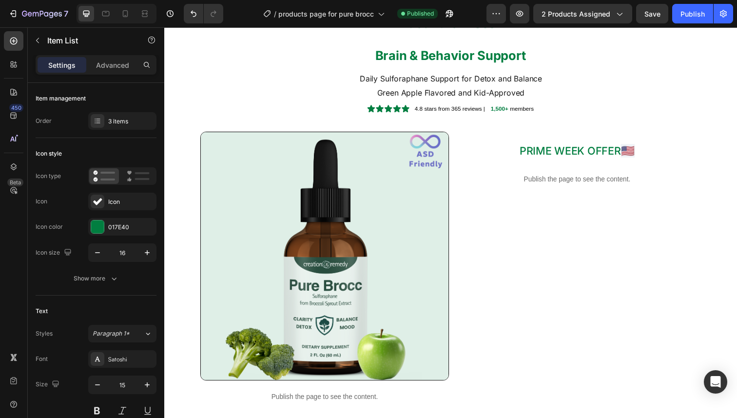
scroll to position [1444, 0]
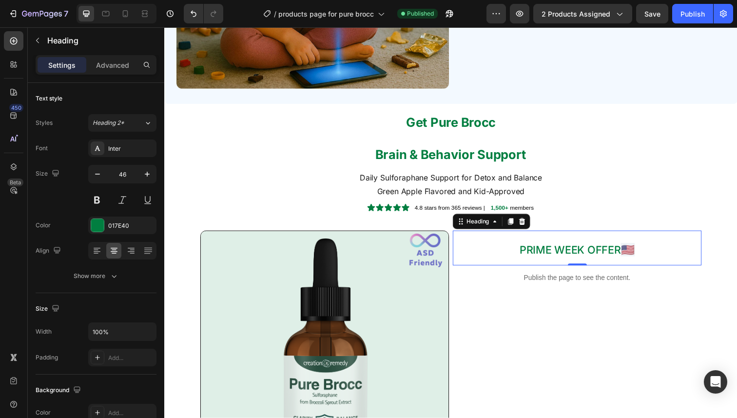
click at [594, 261] on span "PRIME WEEK OFFER" at bounding box center [578, 254] width 103 height 13
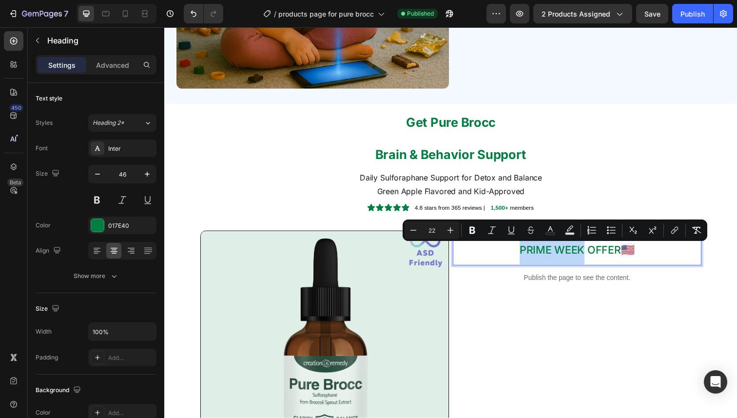
drag, startPoint x: 591, startPoint y: 255, endPoint x: 528, endPoint y: 258, distance: 63.5
click at [528, 258] on span "PRIME WEEK OFFER" at bounding box center [578, 254] width 103 height 13
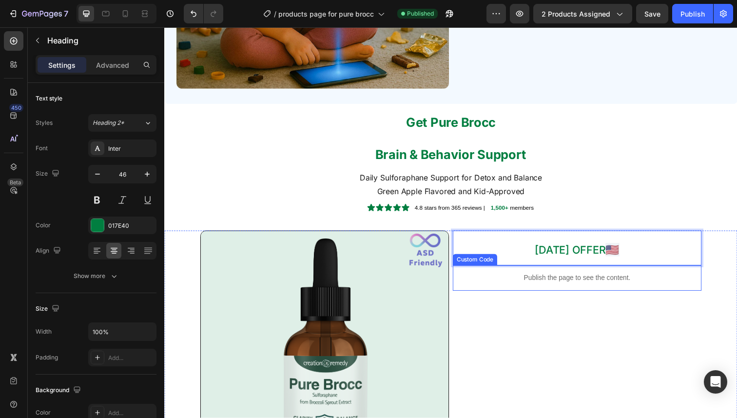
click at [549, 283] on p "Publish the page to see the content." at bounding box center [586, 283] width 254 height 10
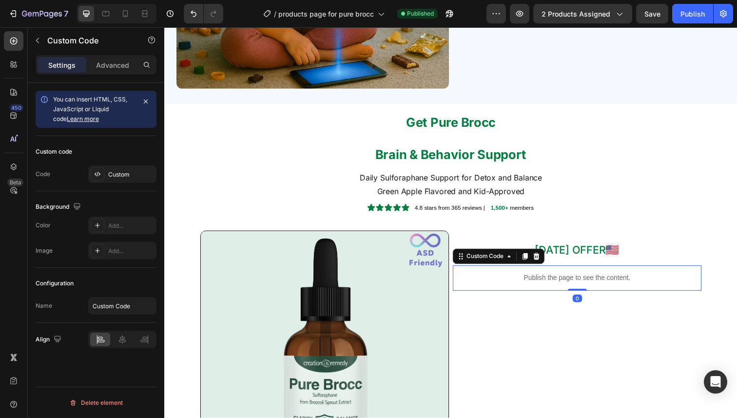
click at [549, 283] on p "Publish the page to see the content." at bounding box center [586, 283] width 254 height 10
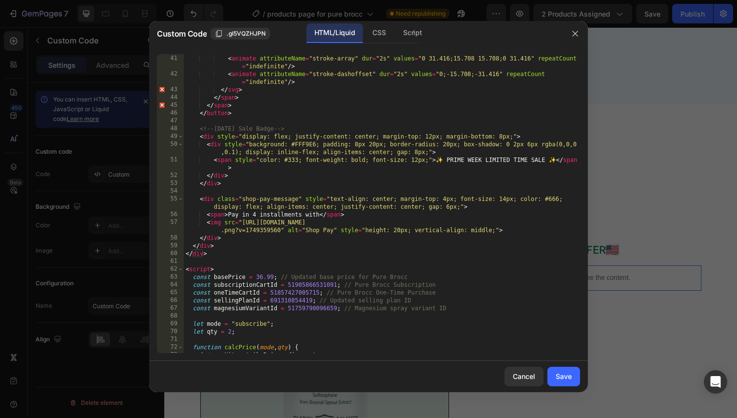
scroll to position [357, 0]
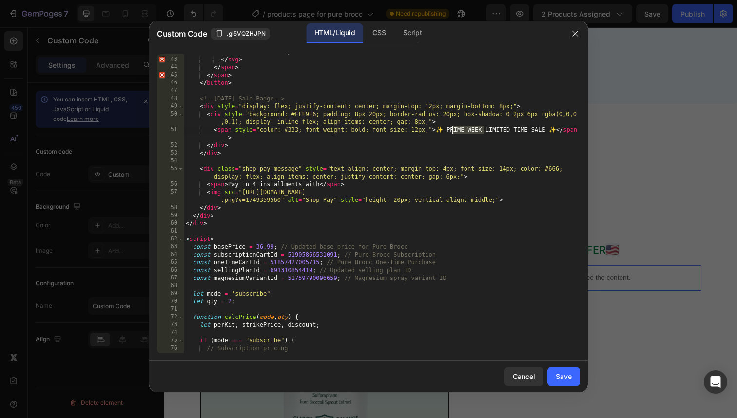
drag, startPoint x: 483, startPoint y: 130, endPoint x: 453, endPoint y: 130, distance: 30.7
click at [453, 130] on div "< animate attributeName = "stroke-dashoffset" dur = "2s" values = "0;-15.708;-3…" at bounding box center [382, 201] width 396 height 322
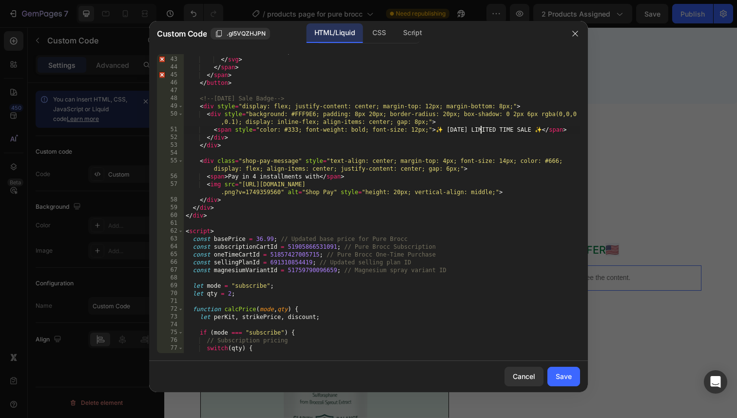
scroll to position [0, 25]
type textarea "<span style="color: #333; font-weight: bold; font-size: 12px;"> ✨ LABOR DAY LIM…"
click at [557, 382] on button "Save" at bounding box center [564, 377] width 33 height 20
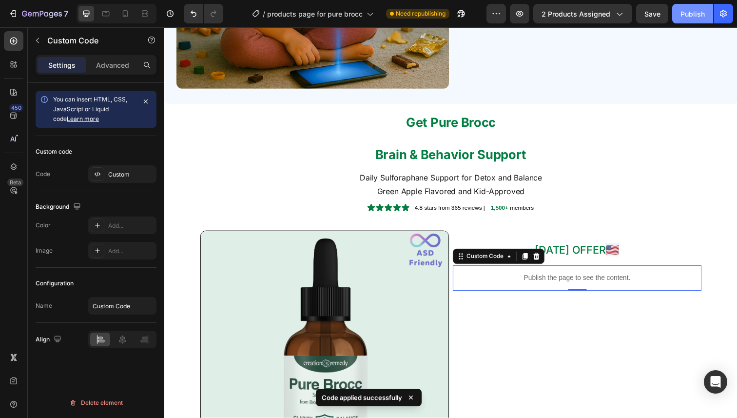
click at [691, 16] on div "Publish" at bounding box center [693, 14] width 24 height 10
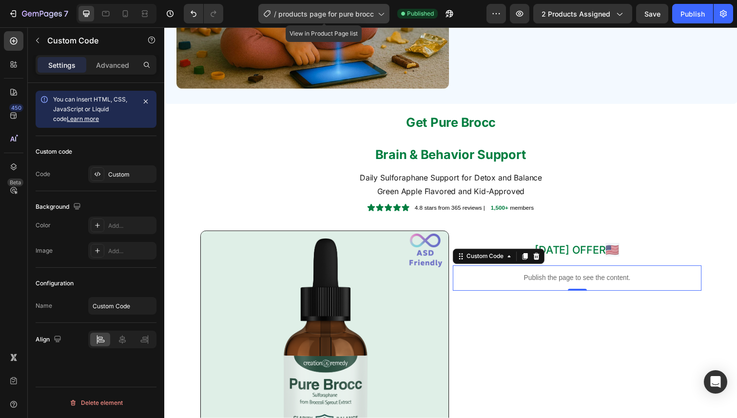
click at [363, 7] on div "/ products page for pure brocc" at bounding box center [323, 14] width 131 height 20
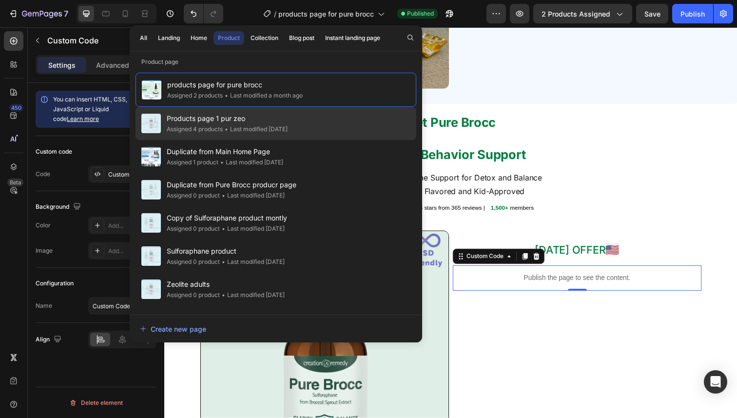
click at [211, 121] on span "Products page 1 pur zeo" at bounding box center [227, 119] width 121 height 12
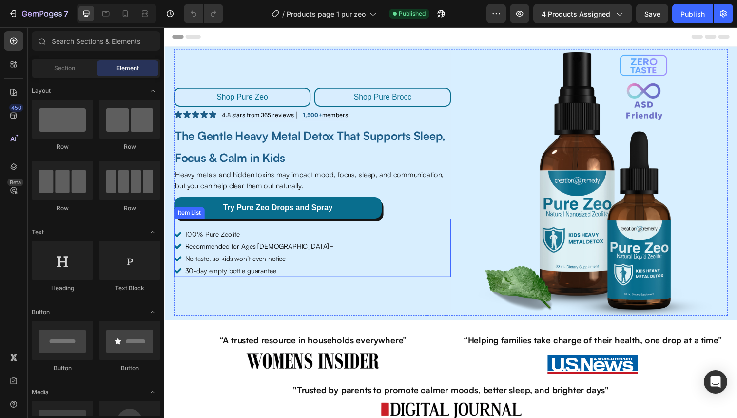
click at [205, 261] on span "No taste, so kids won’t even notice" at bounding box center [236, 263] width 103 height 8
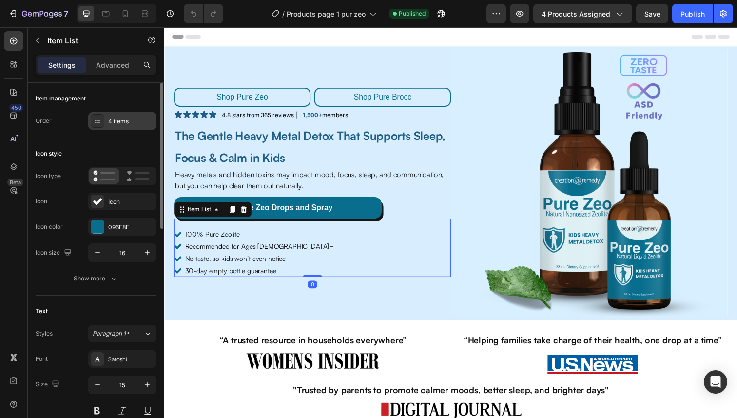
click at [124, 122] on div "4 items" at bounding box center [131, 121] width 46 height 9
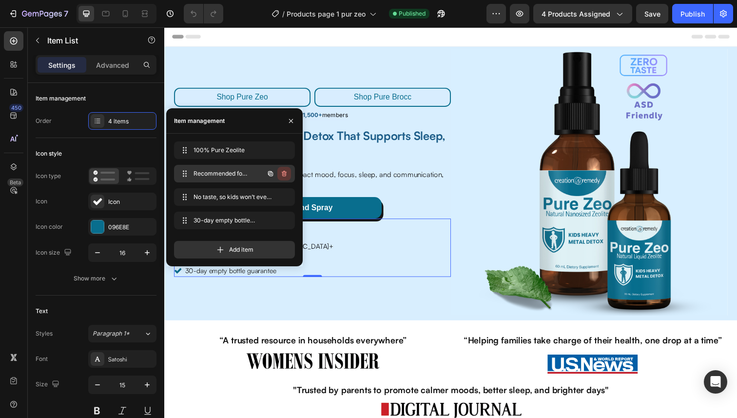
click at [285, 174] on icon "button" at bounding box center [285, 174] width 0 height 2
click at [284, 174] on div "Delete" at bounding box center [278, 173] width 18 height 9
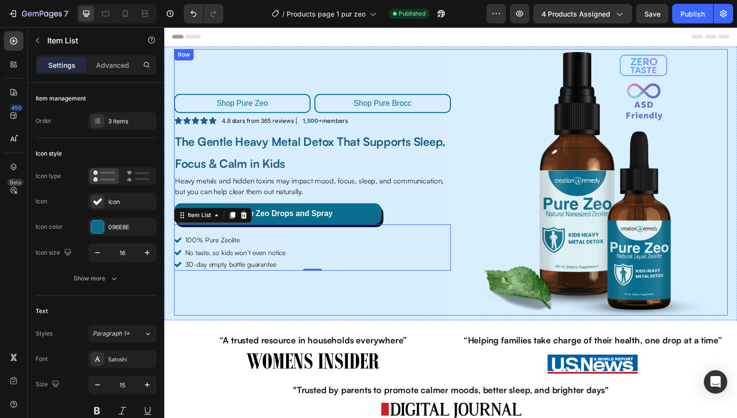
click at [341, 267] on div "100% Pure Zeolite No taste, so kids won’t even notice 30-day empty bottle guara…" at bounding box center [315, 252] width 283 height 47
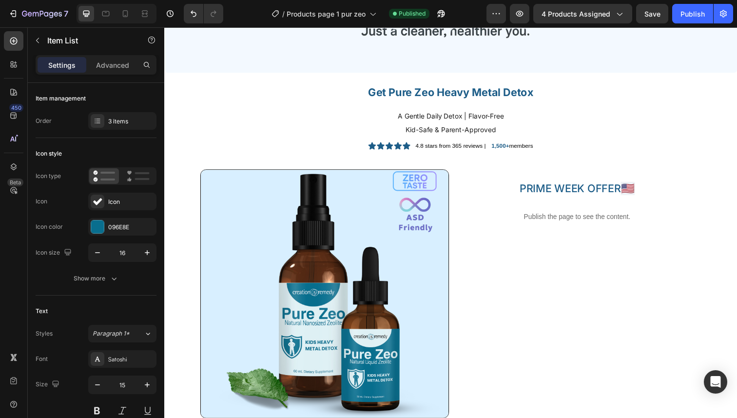
scroll to position [1780, 0]
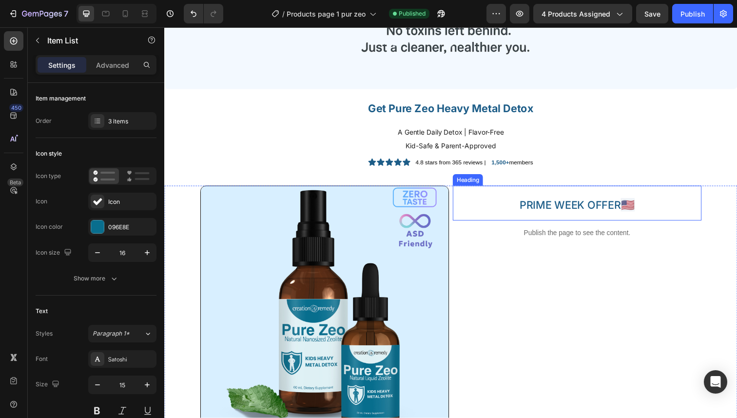
click at [590, 199] on h2 "PRIME WEEK OFFER 🇺🇸" at bounding box center [586, 207] width 254 height 36
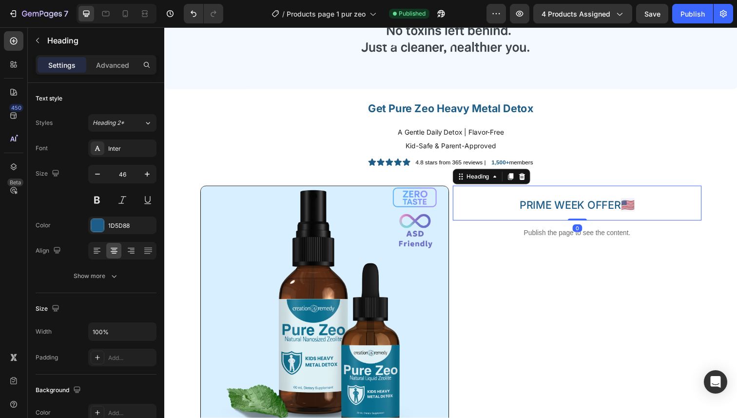
click at [590, 199] on h2 "PRIME WEEK OFFER 🇺🇸" at bounding box center [586, 207] width 254 height 36
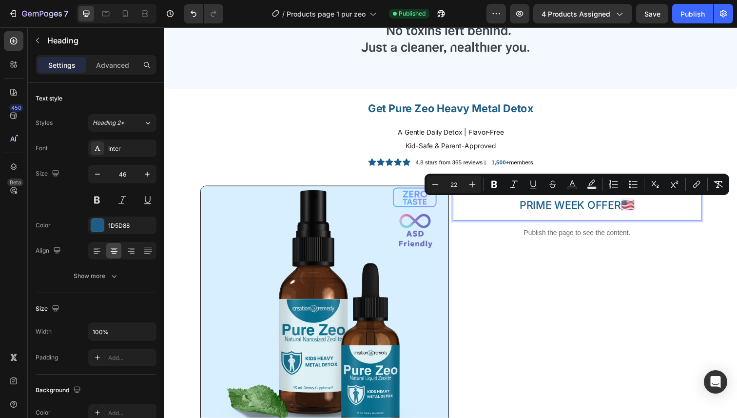
click at [591, 204] on span "PRIME WEEK OFFER" at bounding box center [578, 208] width 103 height 13
click at [591, 207] on span "PRIME WEEK OFFER" at bounding box center [578, 208] width 103 height 13
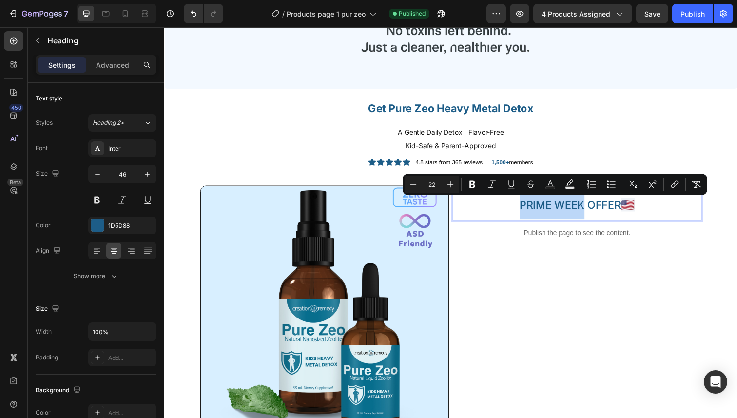
drag, startPoint x: 593, startPoint y: 208, endPoint x: 530, endPoint y: 209, distance: 63.9
click at [530, 209] on span "PRIME WEEK OFFER" at bounding box center [578, 208] width 103 height 13
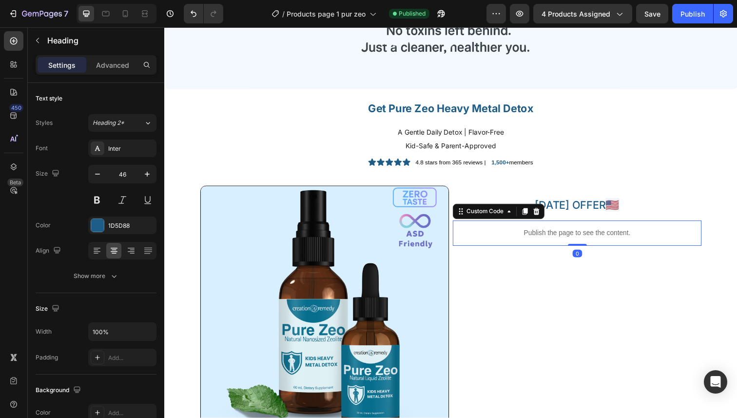
click at [563, 233] on div "Publish the page to see the content." at bounding box center [586, 238] width 254 height 26
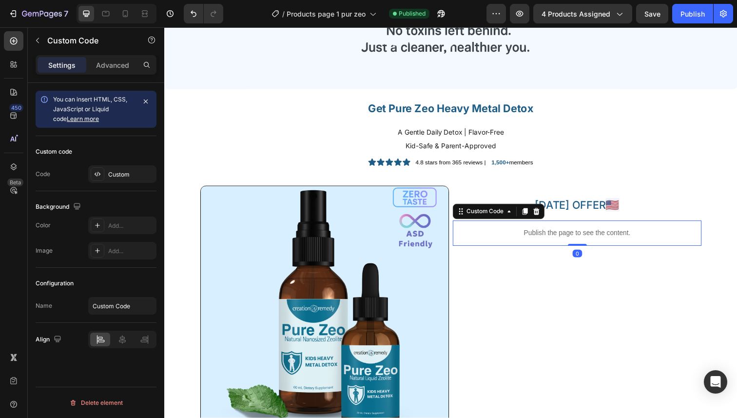
click at [563, 233] on div "Publish the page to see the content." at bounding box center [586, 238] width 254 height 26
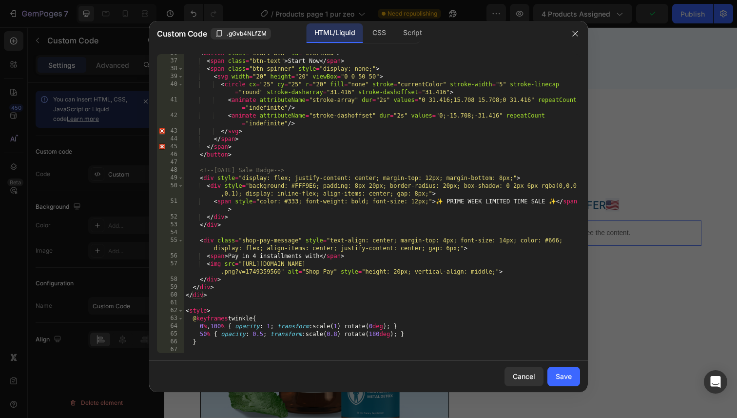
scroll to position [330, 0]
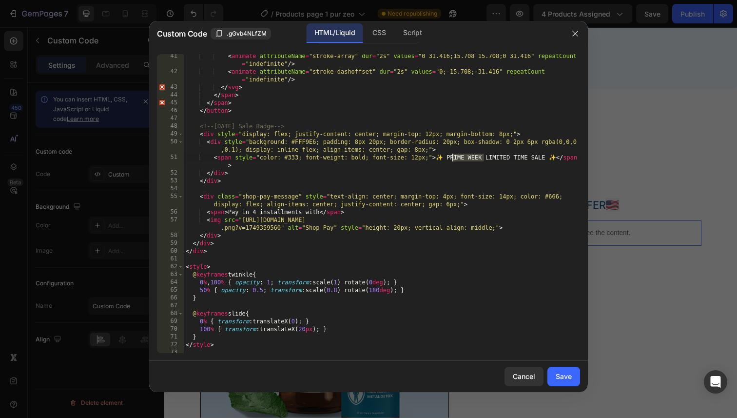
drag, startPoint x: 484, startPoint y: 158, endPoint x: 451, endPoint y: 159, distance: 32.7
click at [451, 159] on div "< animate attributeName = "stroke-array" dur = "2s" values = "0 31.416;15.708 1…" at bounding box center [382, 213] width 396 height 322
click at [451, 157] on div "< animate attributeName = "stroke-array" dur = "2s" values = "0 31.416;15.708 1…" at bounding box center [382, 213] width 396 height 322
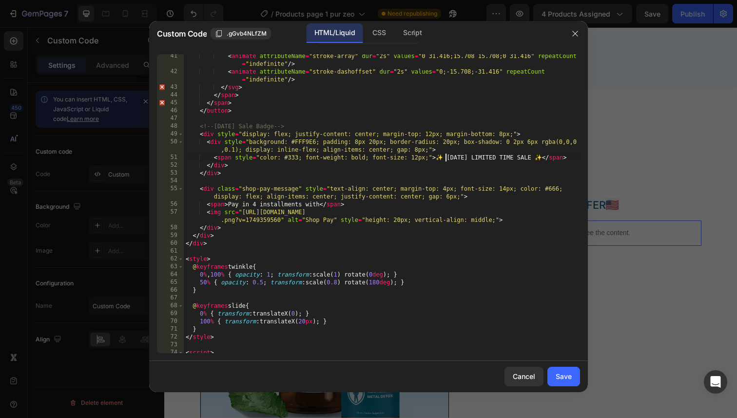
click at [526, 231] on div "< animate attributeName = "stroke-array" dur = "2s" values = "0 31.416;15.708 1…" at bounding box center [382, 213] width 396 height 322
type textarea "</div>"
click at [561, 380] on div "Save" at bounding box center [564, 376] width 16 height 10
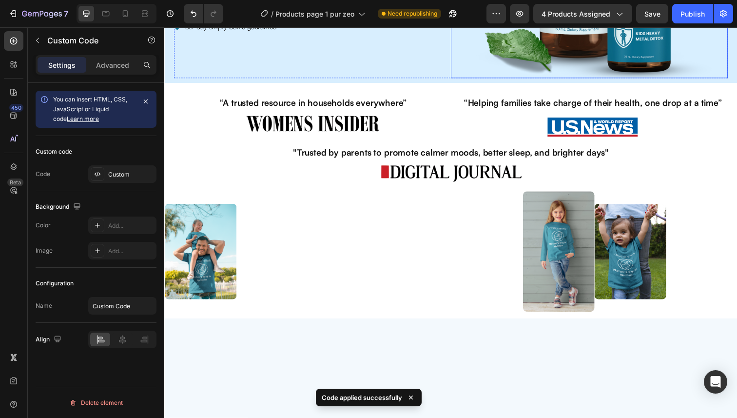
scroll to position [94, 0]
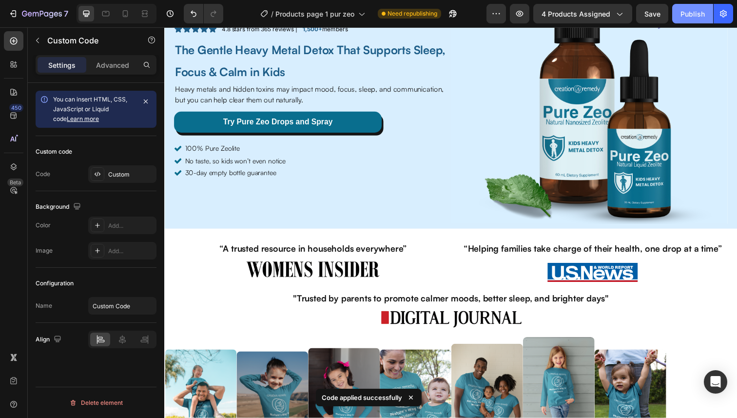
click at [691, 9] on div "Publish" at bounding box center [693, 14] width 24 height 10
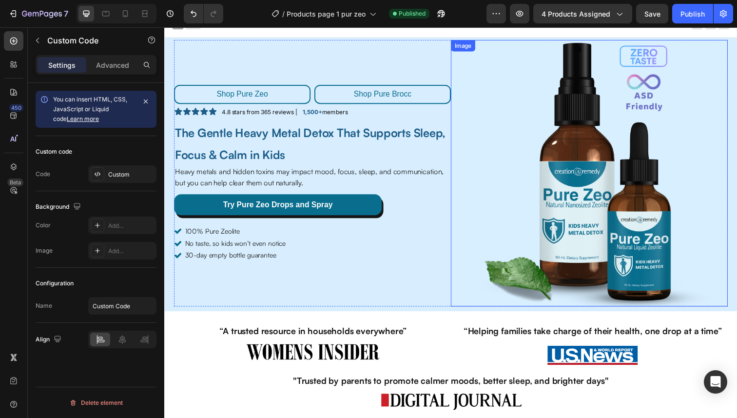
scroll to position [0, 0]
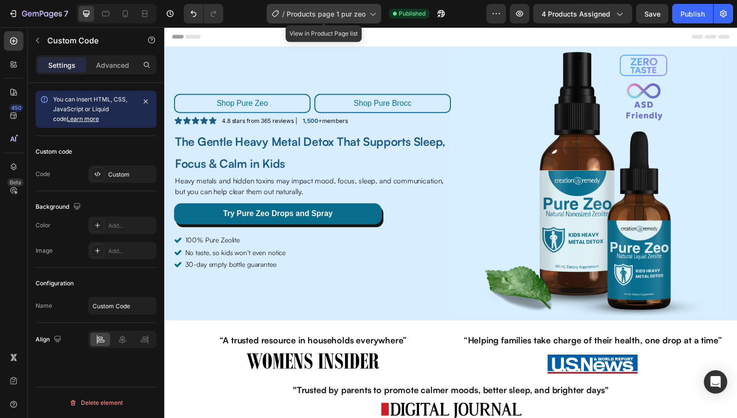
click at [362, 14] on span "Products page 1 pur zeo" at bounding box center [326, 14] width 79 height 10
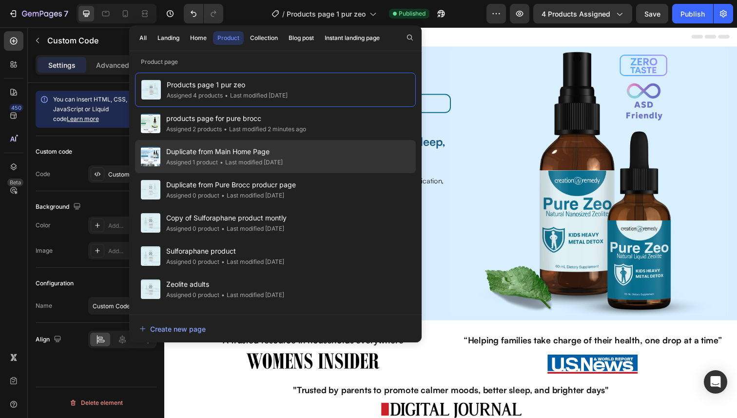
click at [267, 150] on span "Duplicate from Main Home Page" at bounding box center [224, 152] width 117 height 12
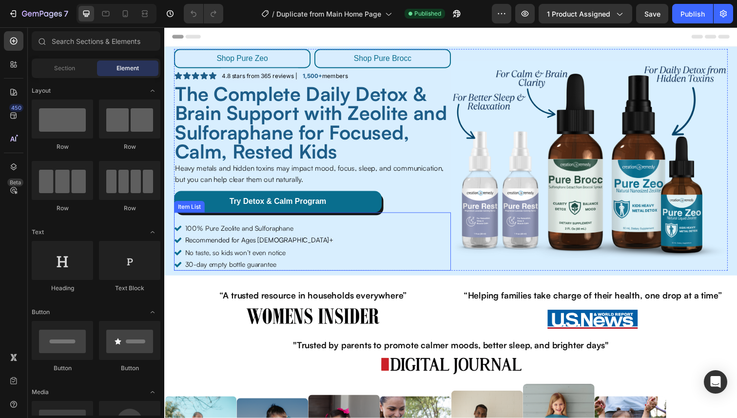
click at [213, 246] on span "Recommended for Ages [DEMOGRAPHIC_DATA]+" at bounding box center [261, 244] width 152 height 8
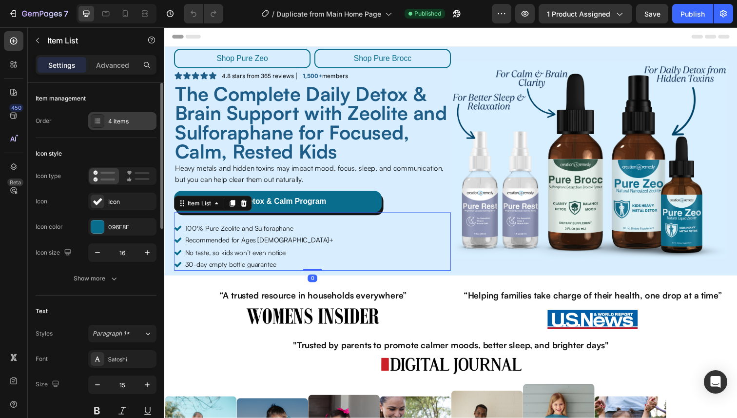
click at [131, 122] on div "4 items" at bounding box center [131, 121] width 46 height 9
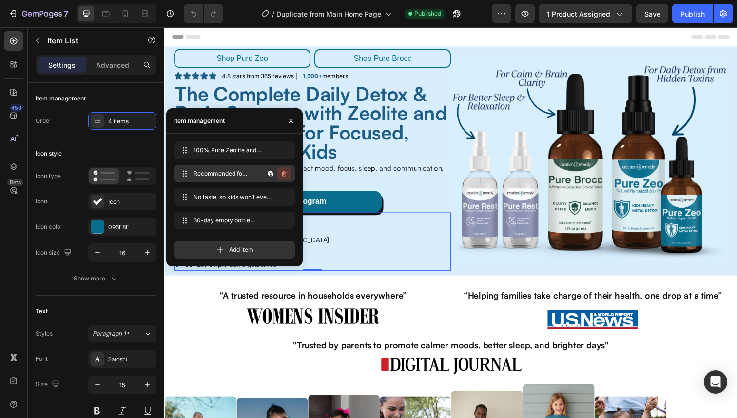
click at [282, 175] on icon "button" at bounding box center [284, 174] width 5 height 6
click at [282, 175] on div "Delete" at bounding box center [278, 173] width 18 height 9
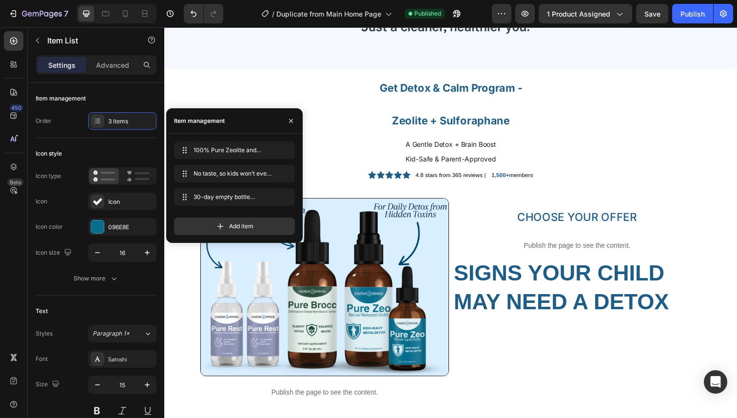
scroll to position [1708, 0]
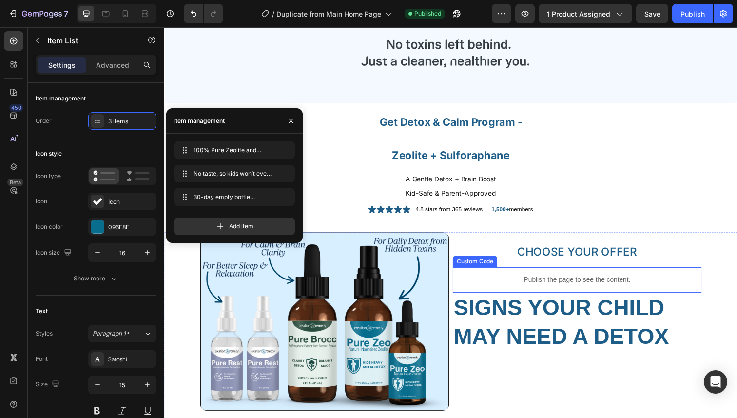
click at [546, 281] on p "Publish the page to see the content." at bounding box center [586, 285] width 254 height 10
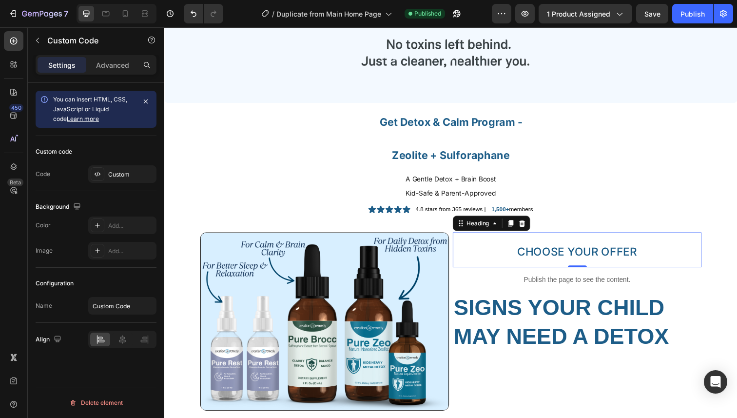
click at [573, 257] on span "CHOOSE YOUR OFFER" at bounding box center [586, 257] width 122 height 14
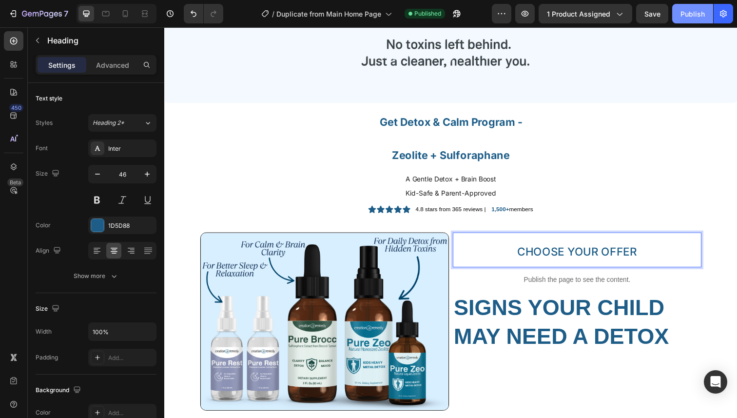
click at [687, 13] on div "Publish" at bounding box center [693, 14] width 24 height 10
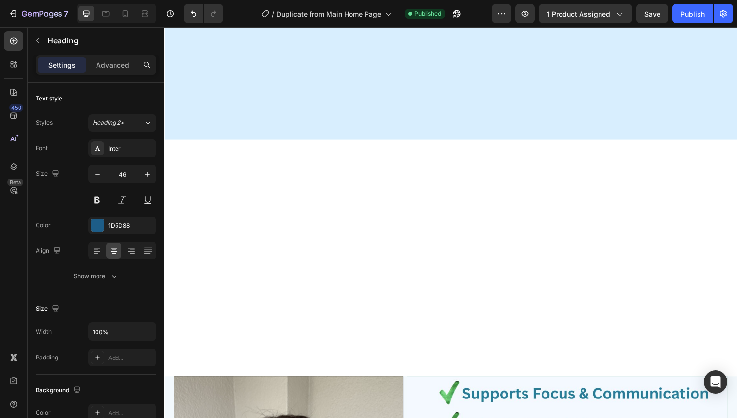
scroll to position [0, 0]
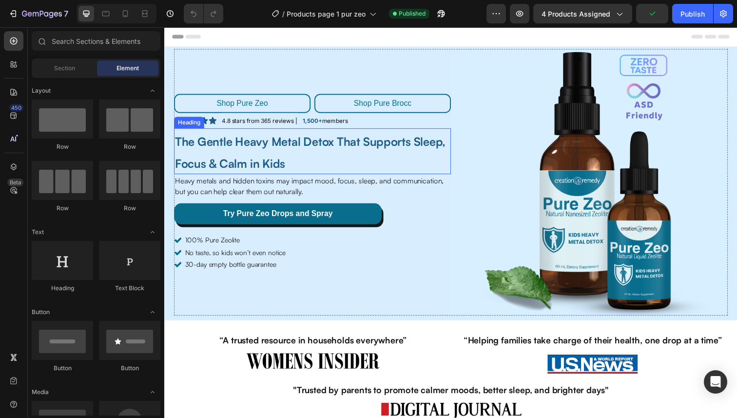
click at [374, 145] on strong "The Gentle Heavy Metal Detox That Supports Sleep, Focus & Calm in Kids" at bounding box center [313, 155] width 276 height 37
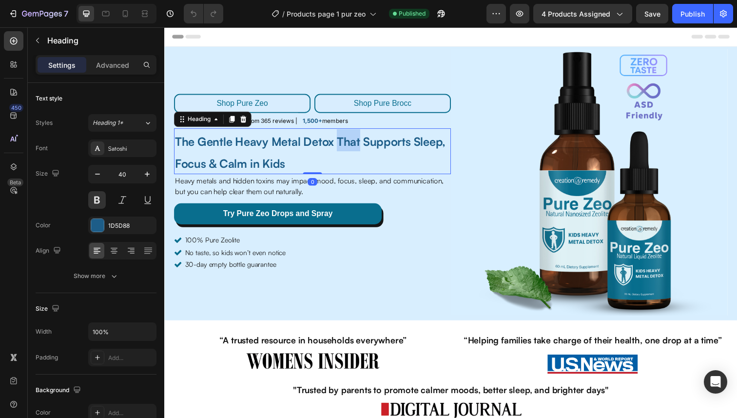
click at [341, 143] on strong "The Gentle Heavy Metal Detox That Supports Sleep, Focus & Calm in Kids" at bounding box center [313, 155] width 276 height 37
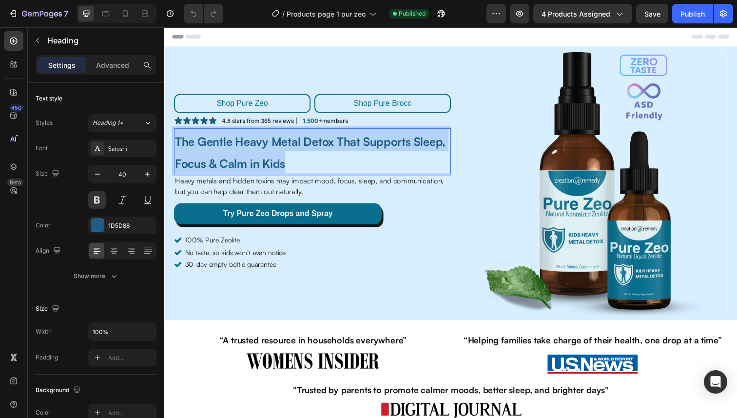
click at [341, 143] on strong "The Gentle Heavy Metal Detox That Supports Sleep, Focus & Calm in Kids" at bounding box center [313, 155] width 276 height 37
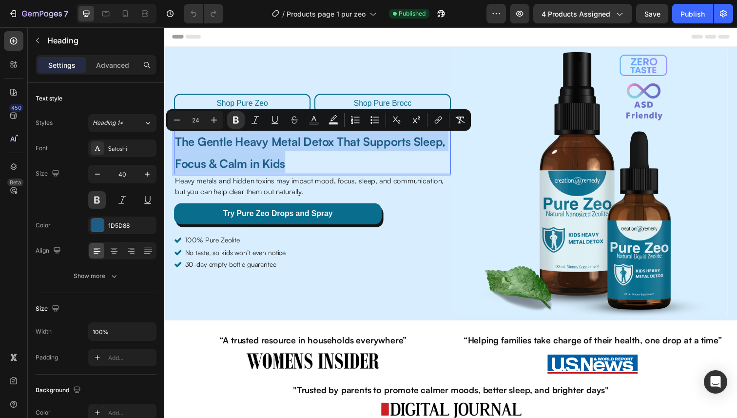
click at [303, 153] on p "The Gentle Heavy Metal Detox That Supports Sleep, Focus & Calm in Kids" at bounding box center [315, 154] width 281 height 45
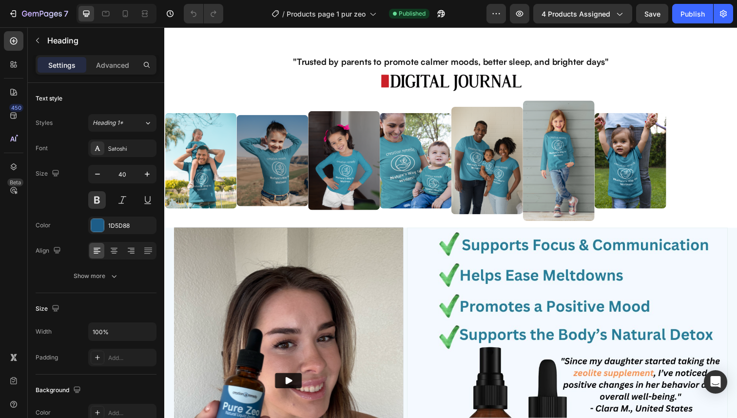
scroll to position [328, 0]
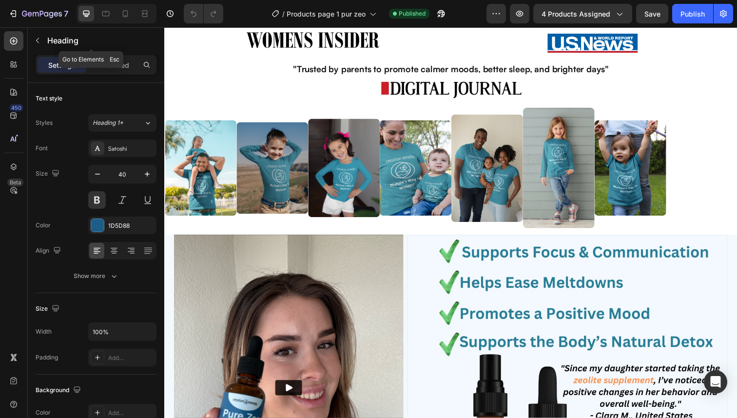
click at [24, 26] on div "7 Version history / Products page 1 pur zeo Published Preview 4 products assign…" at bounding box center [368, 14] width 737 height 28
click at [41, 40] on icon "button" at bounding box center [38, 41] width 8 height 8
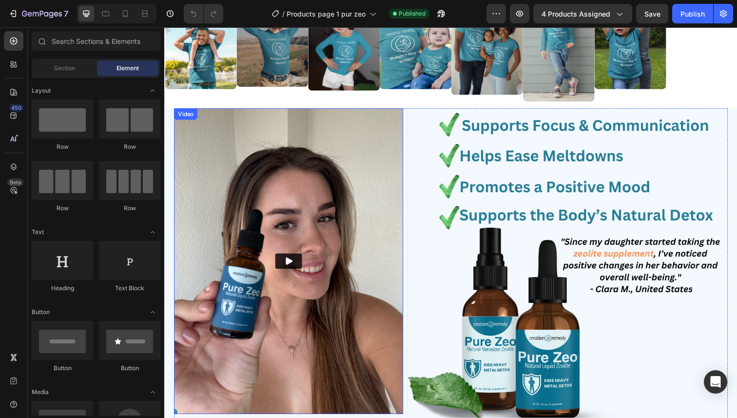
scroll to position [475, 0]
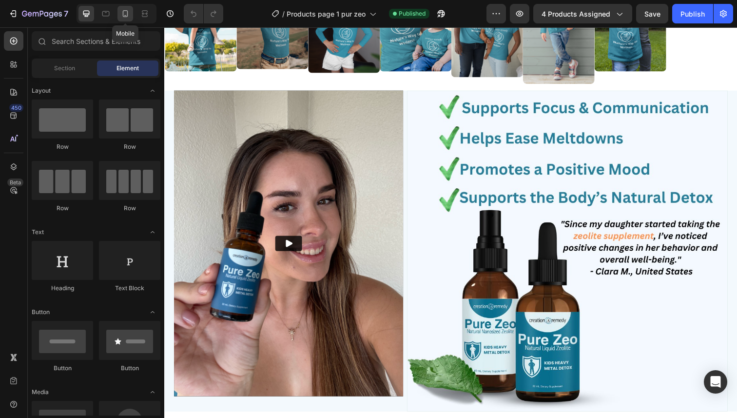
click at [125, 15] on icon at bounding box center [125, 13] width 5 height 7
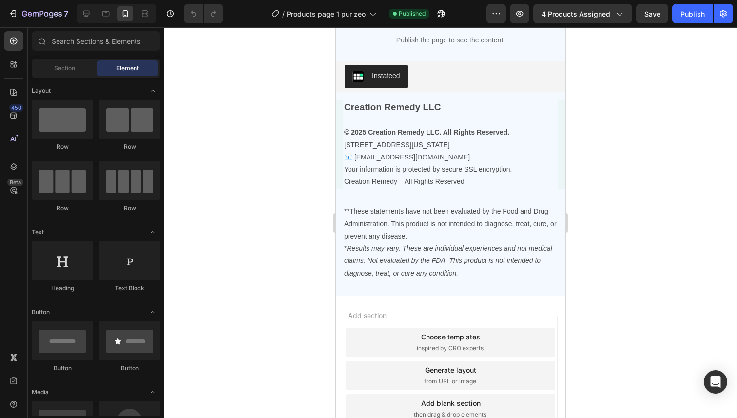
scroll to position [3422, 0]
